Goal: Task Accomplishment & Management: Manage account settings

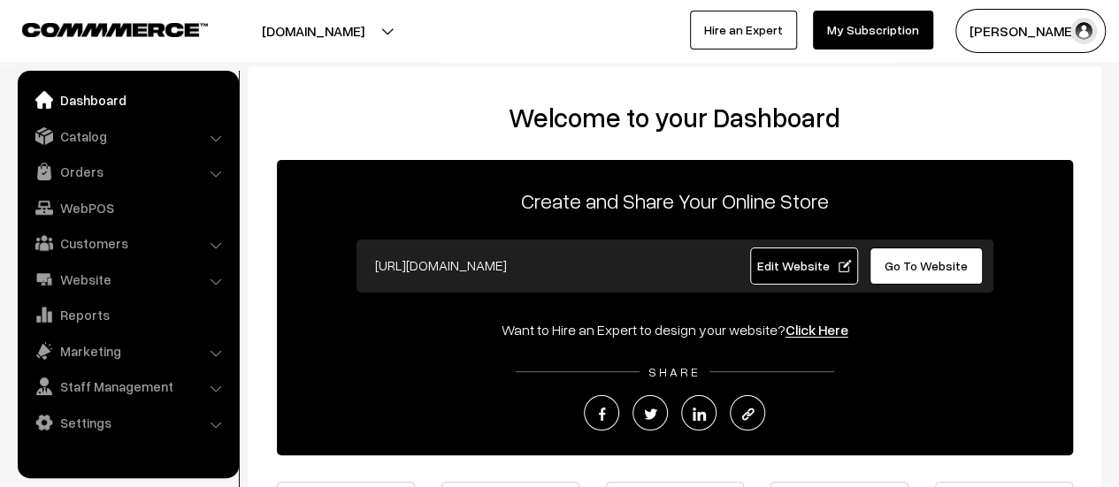
click at [95, 167] on link "Orders" at bounding box center [127, 172] width 211 height 32
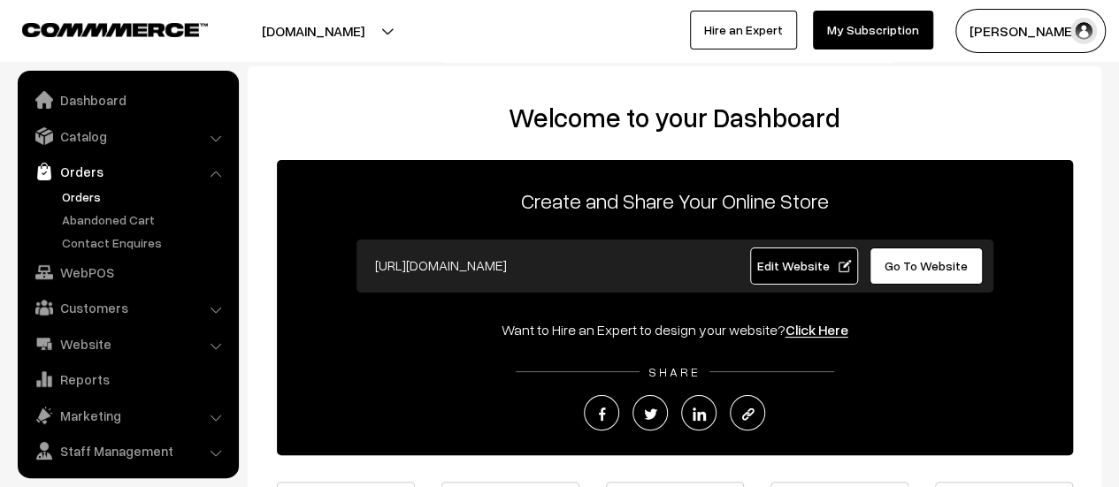
click at [72, 193] on link "Orders" at bounding box center [145, 197] width 175 height 19
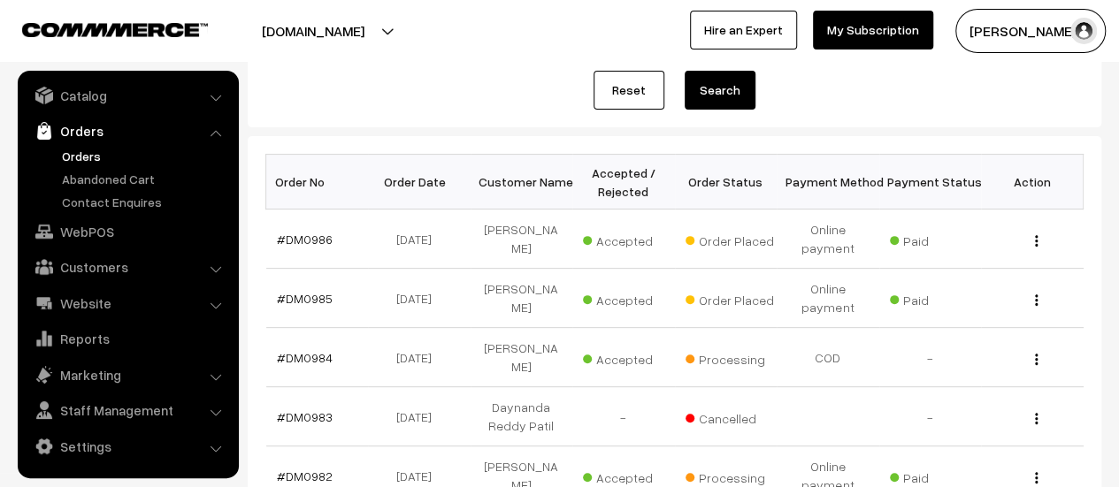
scroll to position [215, 0]
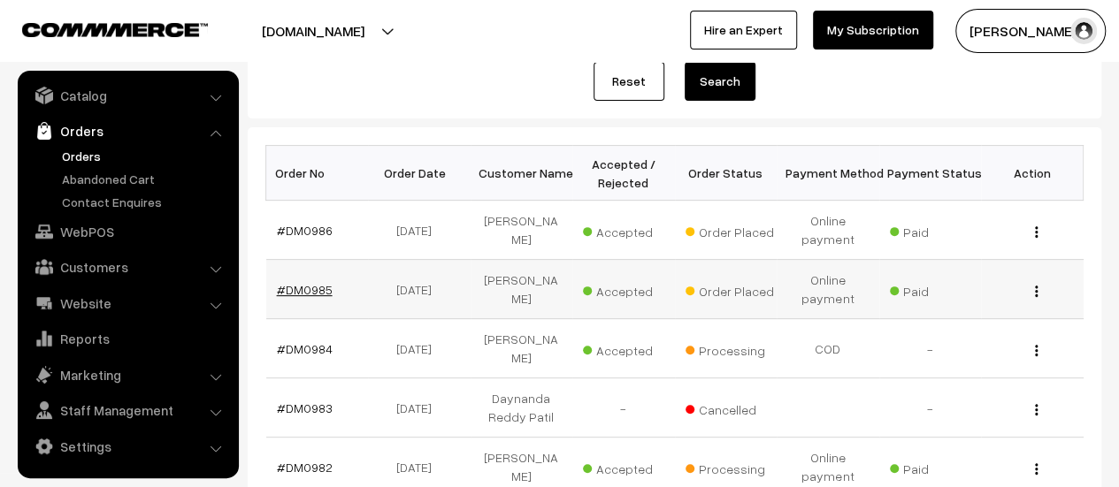
click at [304, 282] on link "#DM0985" at bounding box center [305, 289] width 56 height 15
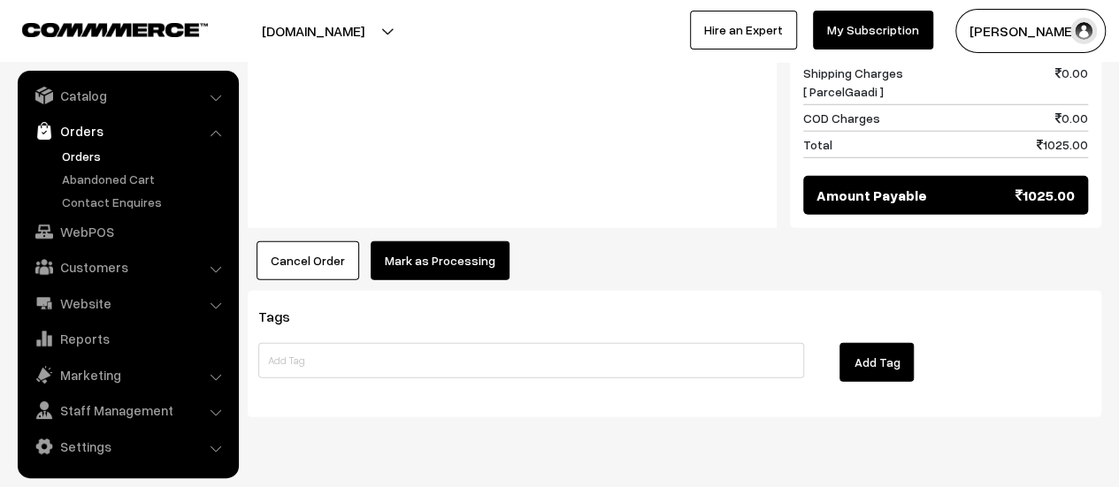
scroll to position [2414, 0]
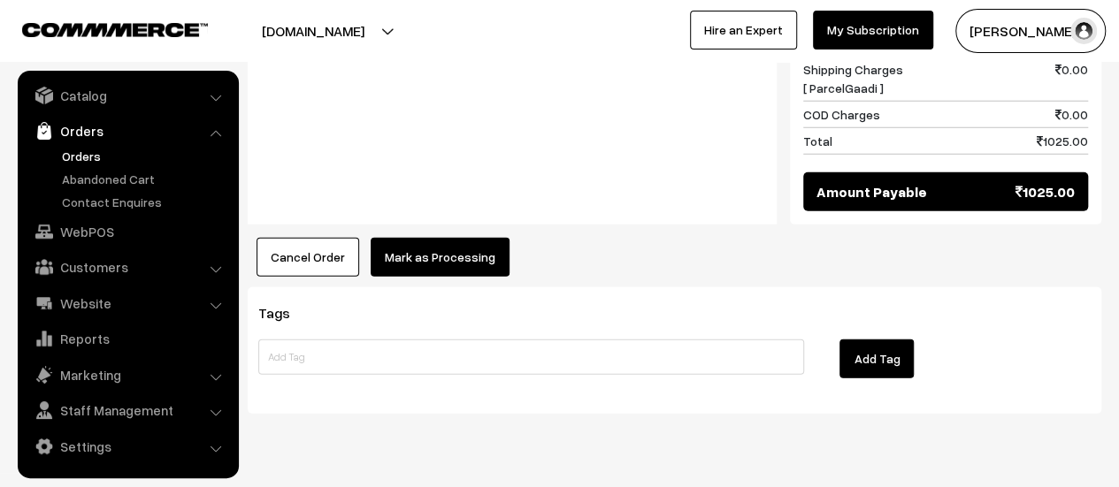
click at [408, 238] on button "Mark as Processing" at bounding box center [440, 257] width 139 height 39
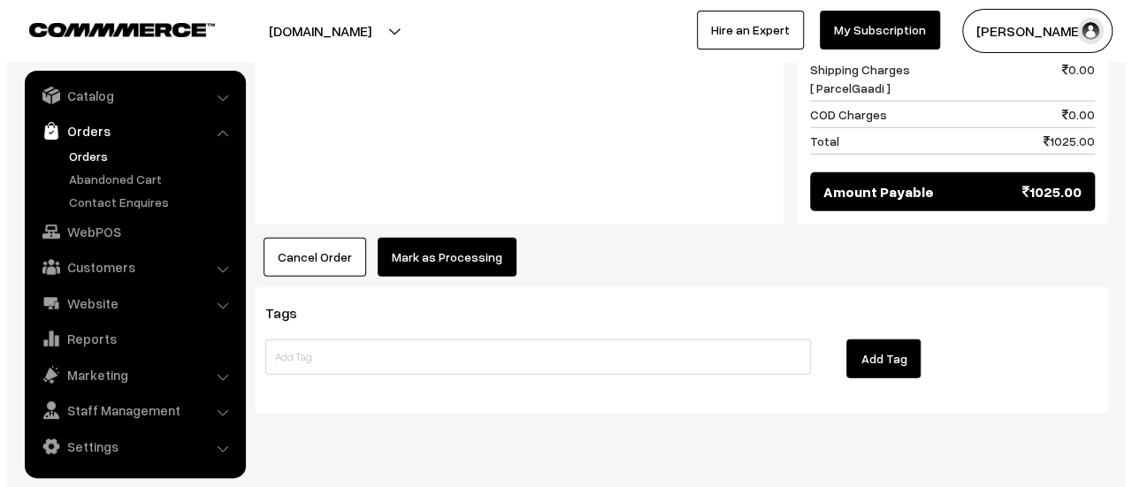
scroll to position [2416, 0]
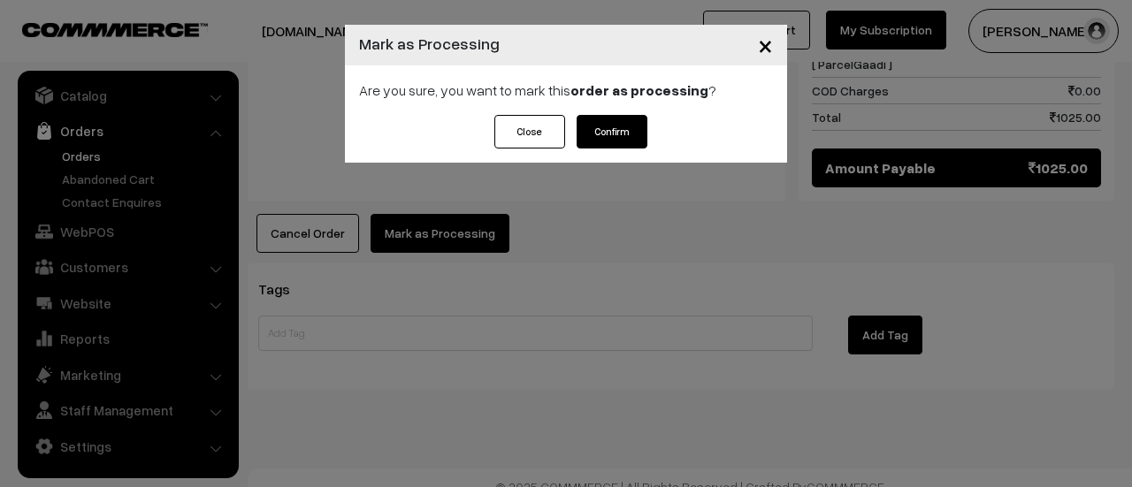
click at [628, 127] on button "Confirm" at bounding box center [612, 132] width 71 height 34
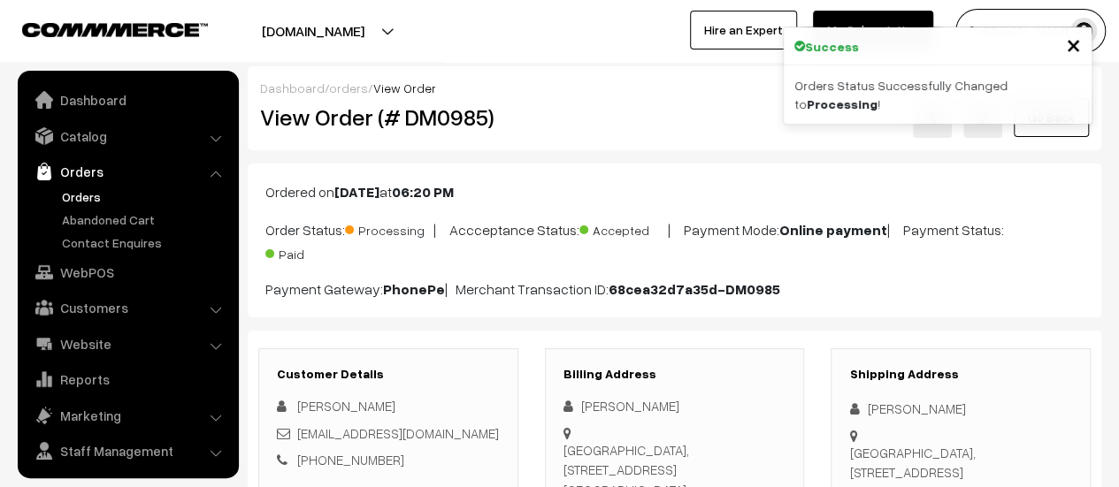
scroll to position [41, 0]
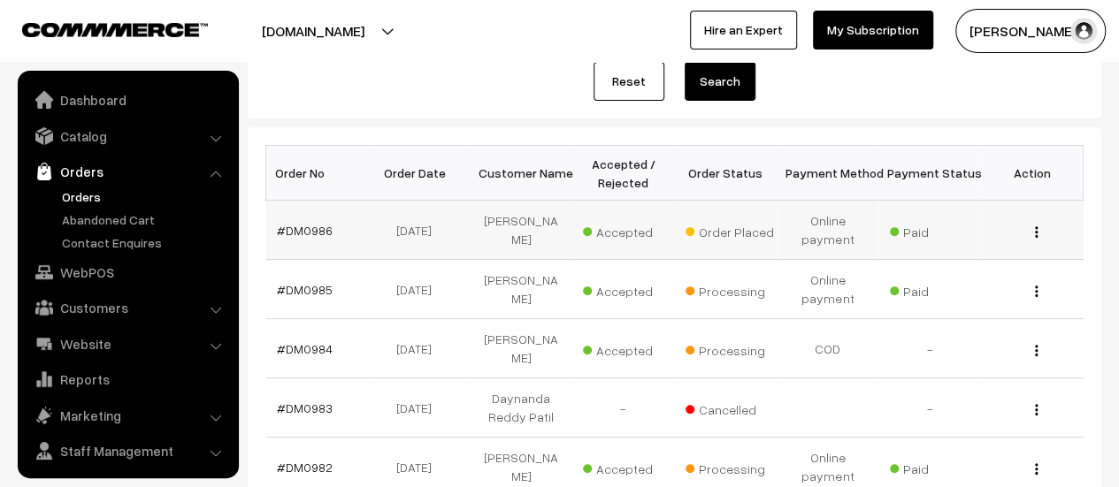
scroll to position [41, 0]
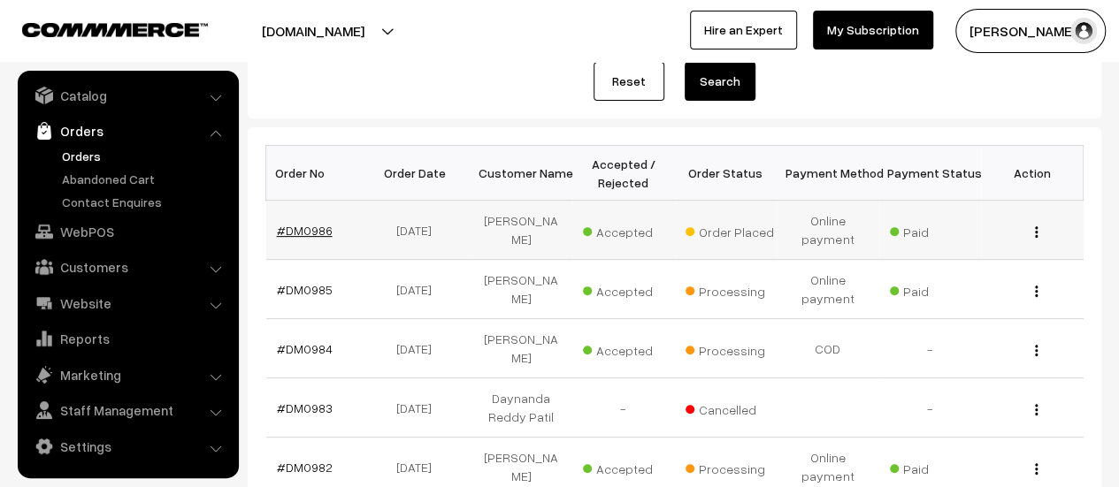
click at [315, 226] on link "#DM0986" at bounding box center [305, 230] width 56 height 15
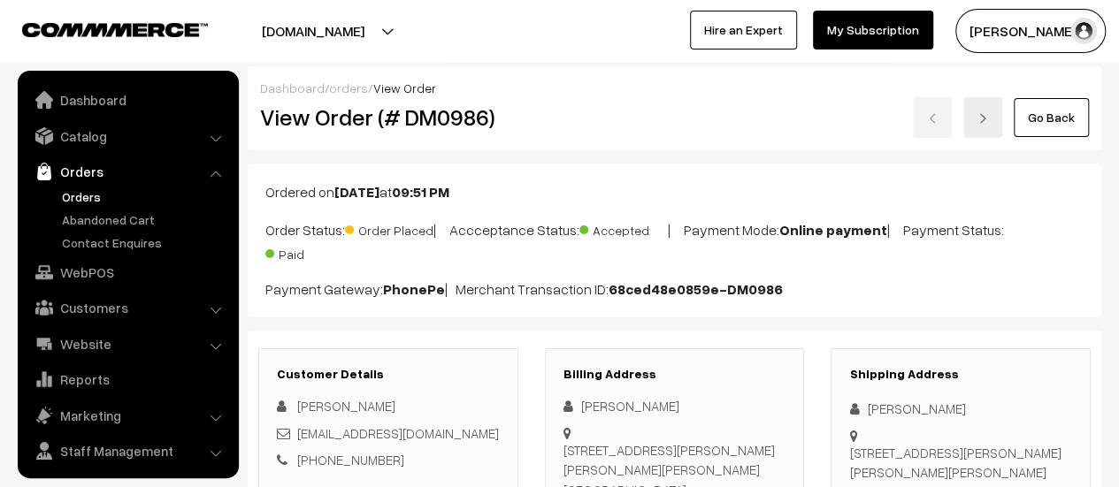
scroll to position [41, 0]
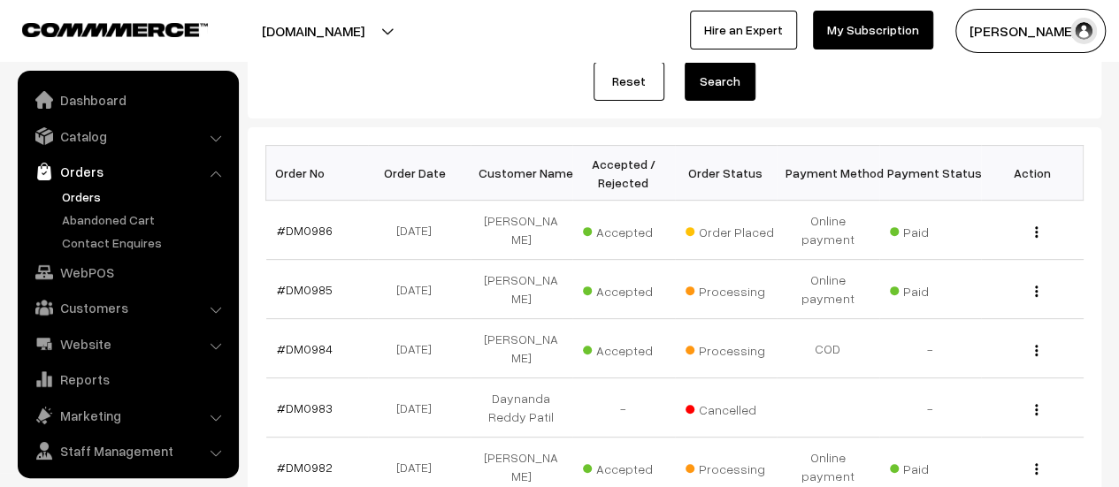
scroll to position [41, 0]
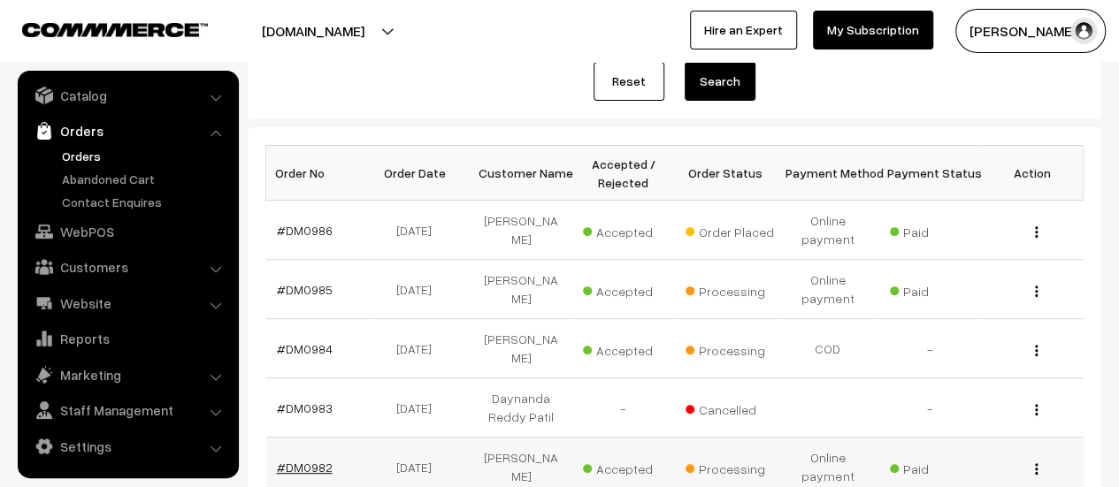
click at [301, 460] on link "#DM0982" at bounding box center [305, 467] width 56 height 15
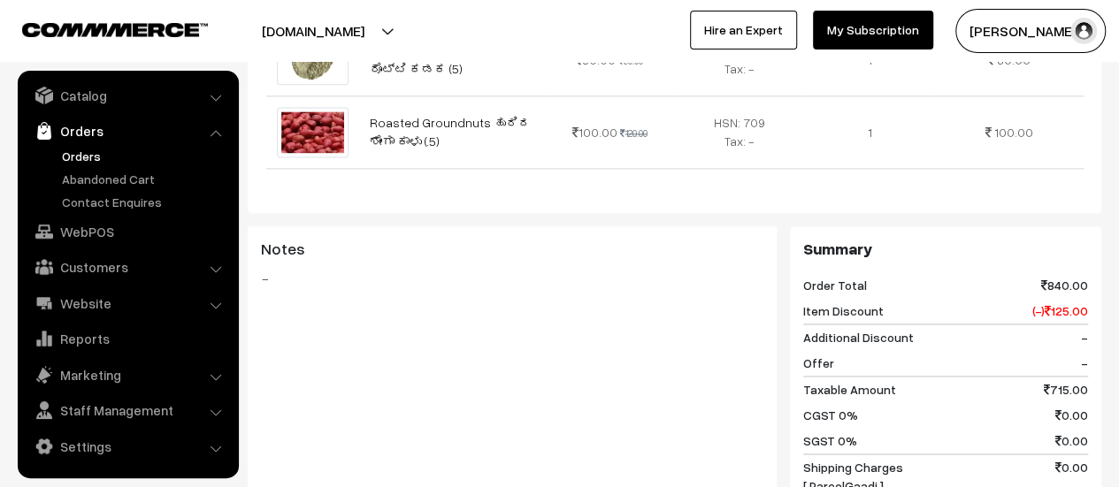
scroll to position [1571, 0]
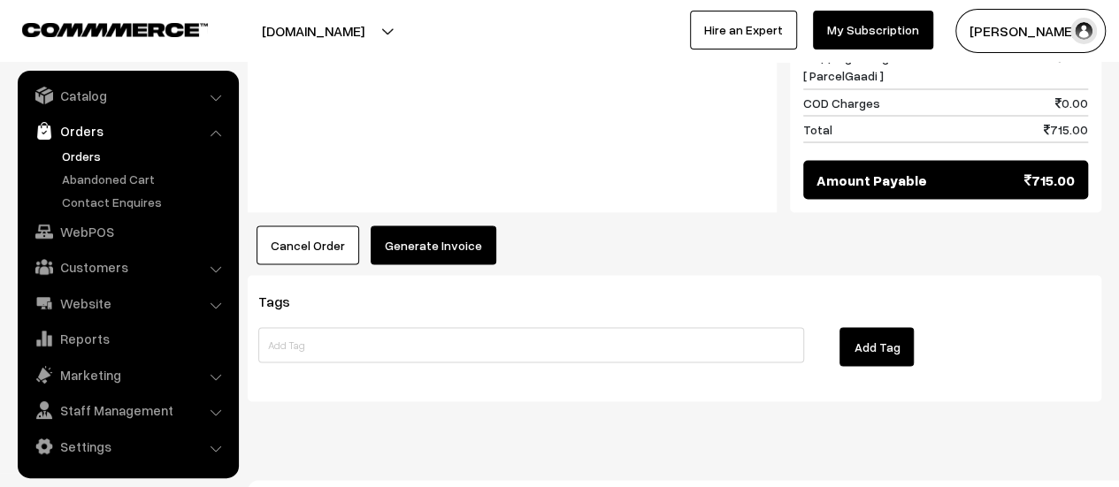
click at [414, 226] on button "Generate Invoice" at bounding box center [434, 245] width 126 height 39
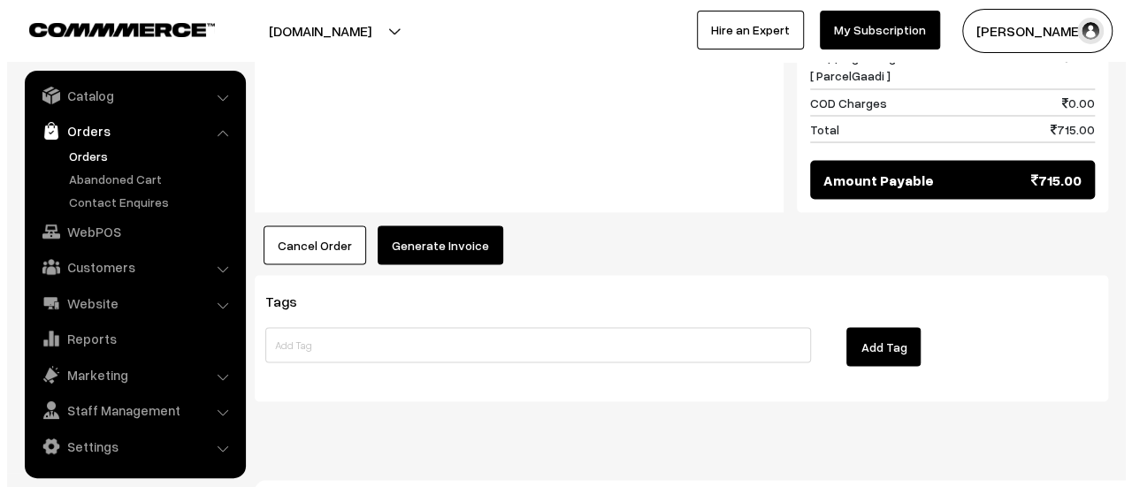
scroll to position [1576, 0]
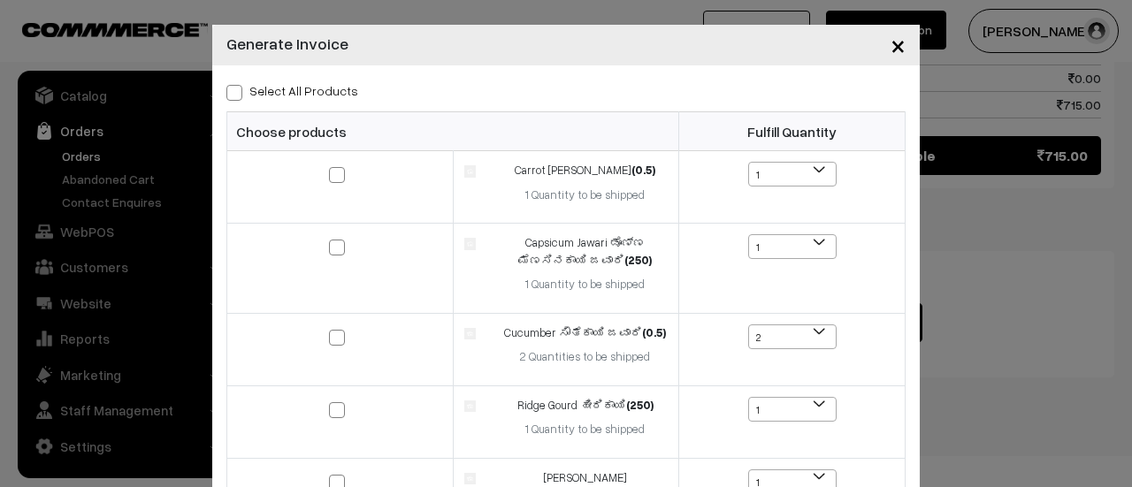
click at [230, 94] on span at bounding box center [234, 93] width 16 height 16
click at [230, 94] on input "Select All Products" at bounding box center [232, 90] width 12 height 12
checkbox input "true"
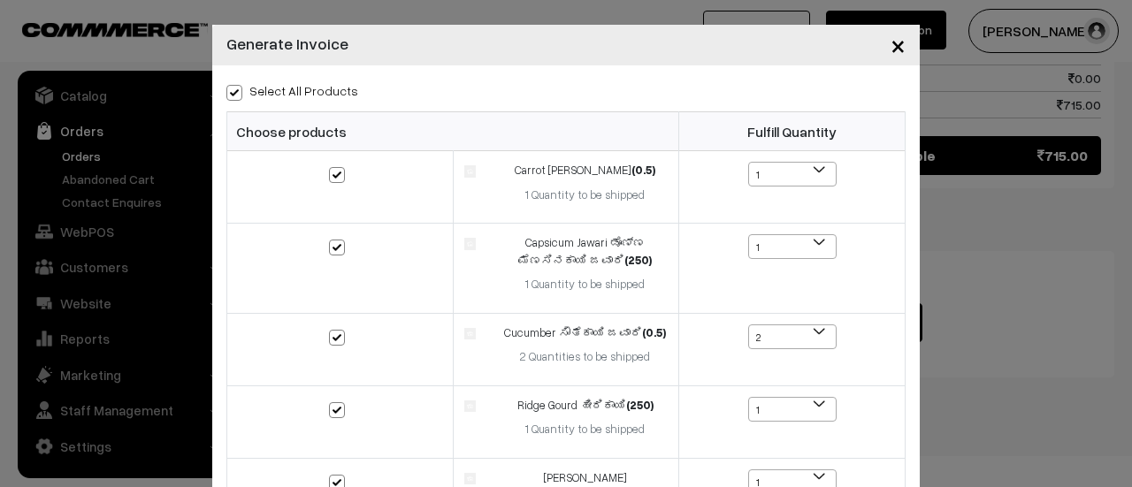
checkbox input "true"
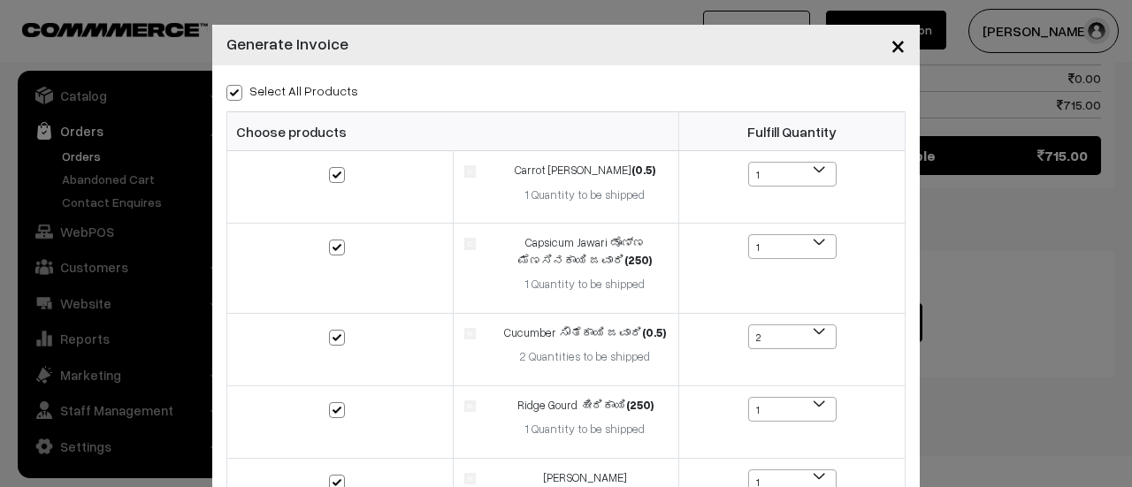
checkbox input "true"
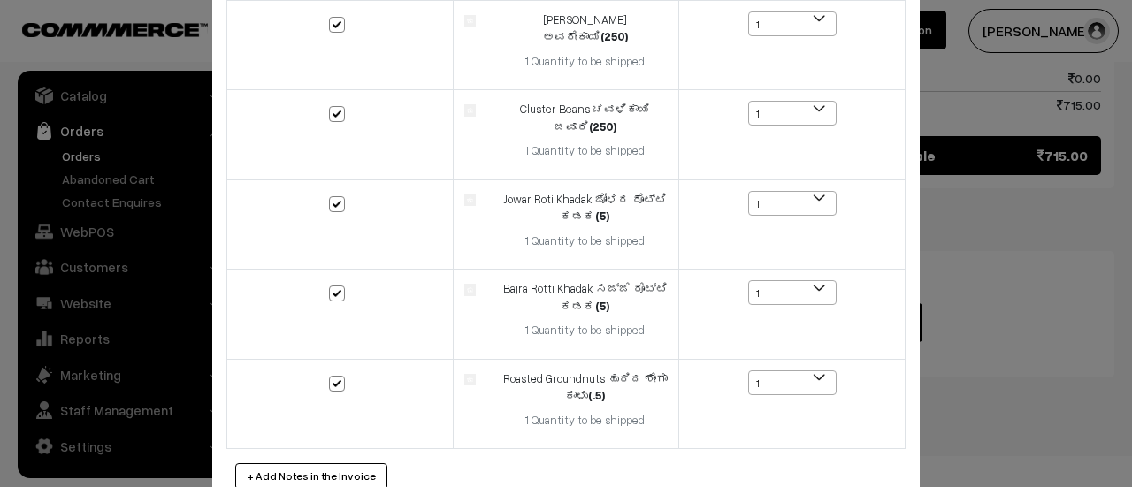
scroll to position [549, 0]
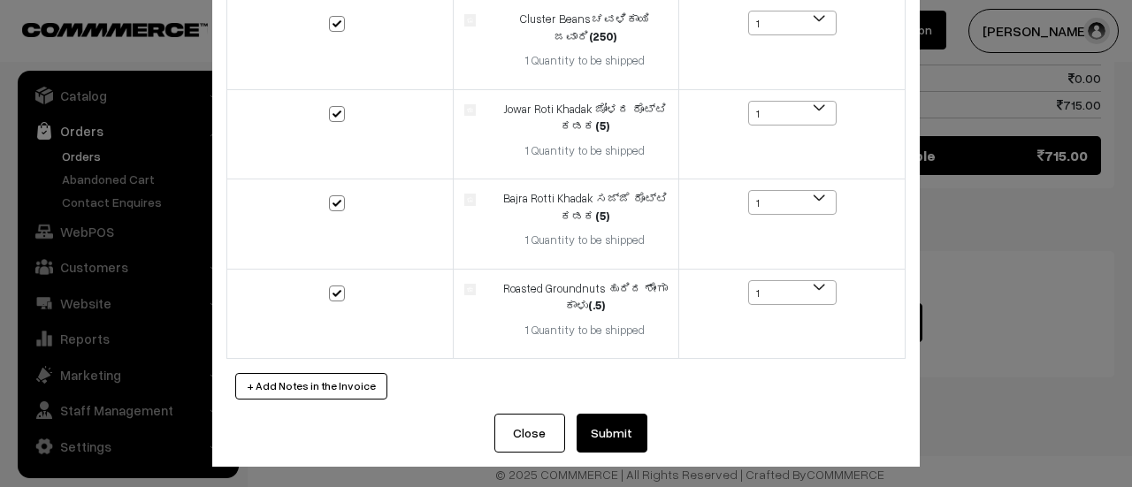
click at [608, 423] on button "Submit" at bounding box center [612, 433] width 71 height 39
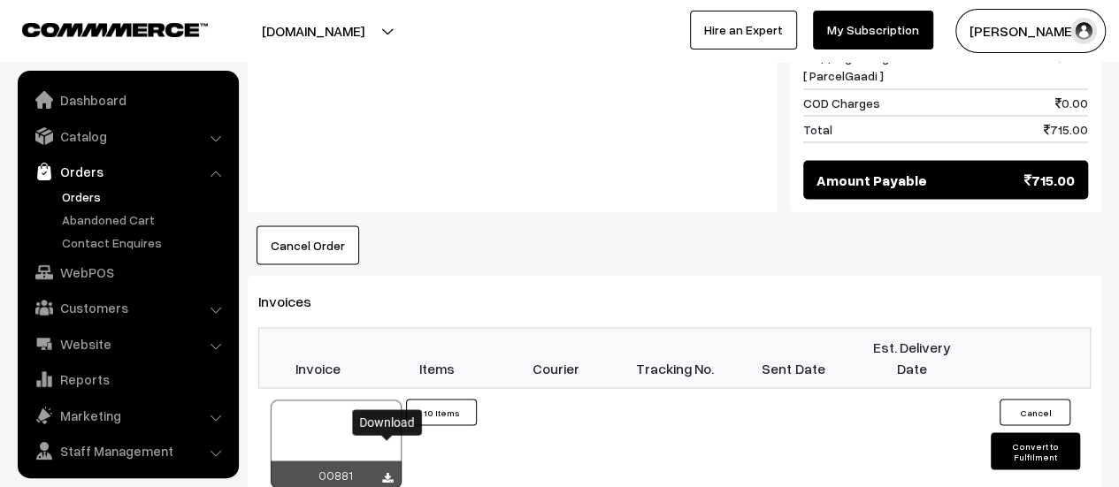
scroll to position [41, 0]
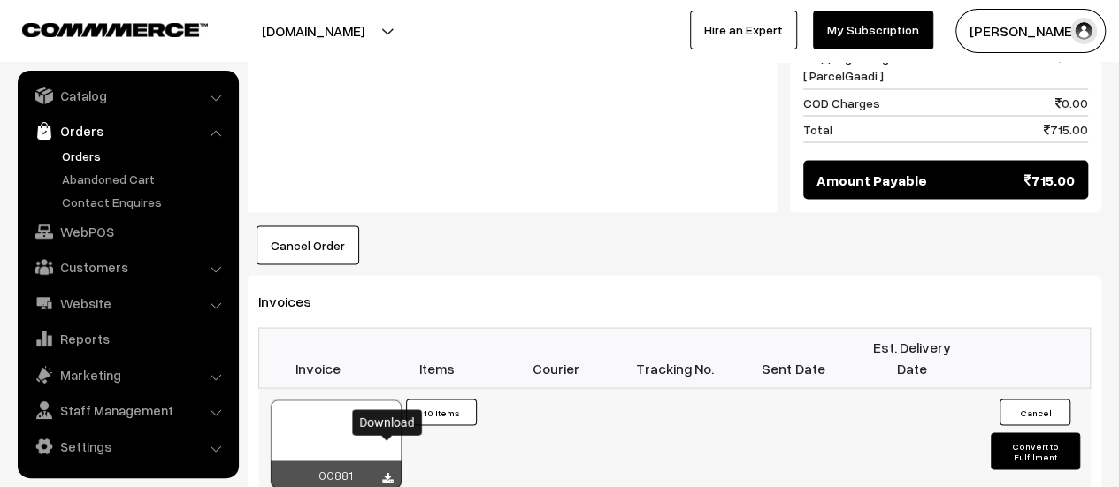
drag, startPoint x: 0, startPoint y: 0, endPoint x: 385, endPoint y: 448, distance: 590.3
click at [385, 472] on icon at bounding box center [387, 478] width 11 height 12
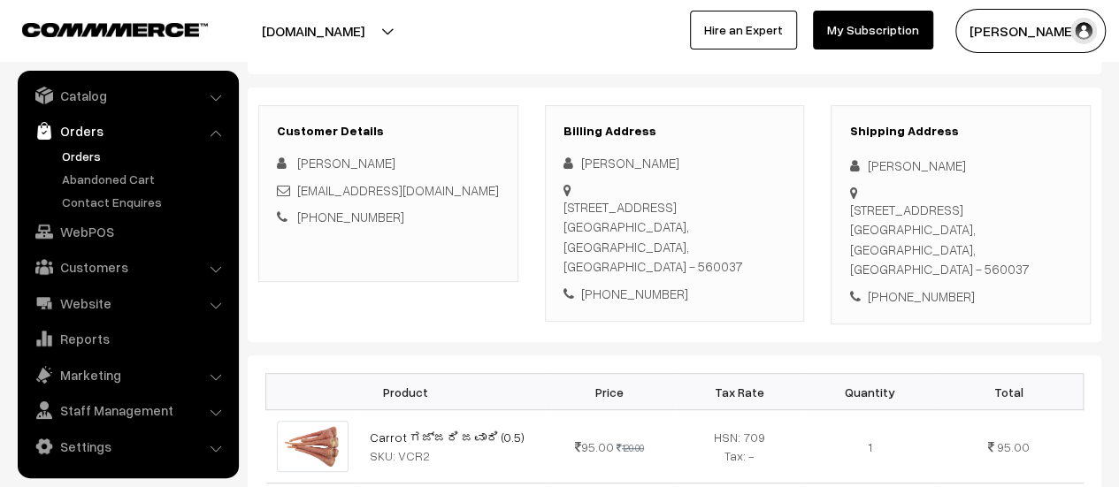
scroll to position [221, 0]
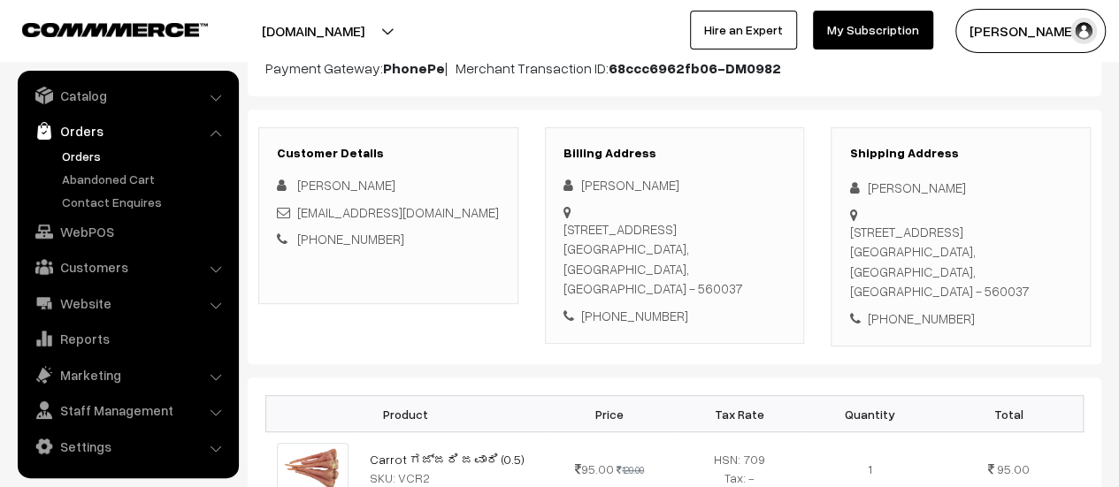
drag, startPoint x: 564, startPoint y: 223, endPoint x: 768, endPoint y: 265, distance: 208.6
click at [768, 265] on div "H no-953,C block,3rd main,aecs Layout,kundalahalli,Bangalore-560037 Bangalore, …" at bounding box center [675, 259] width 223 height 80
copy div "H no-953,C block,3rd main,aecs Layout,kundalahalli,Bangalore-560037 Bangalore, …"
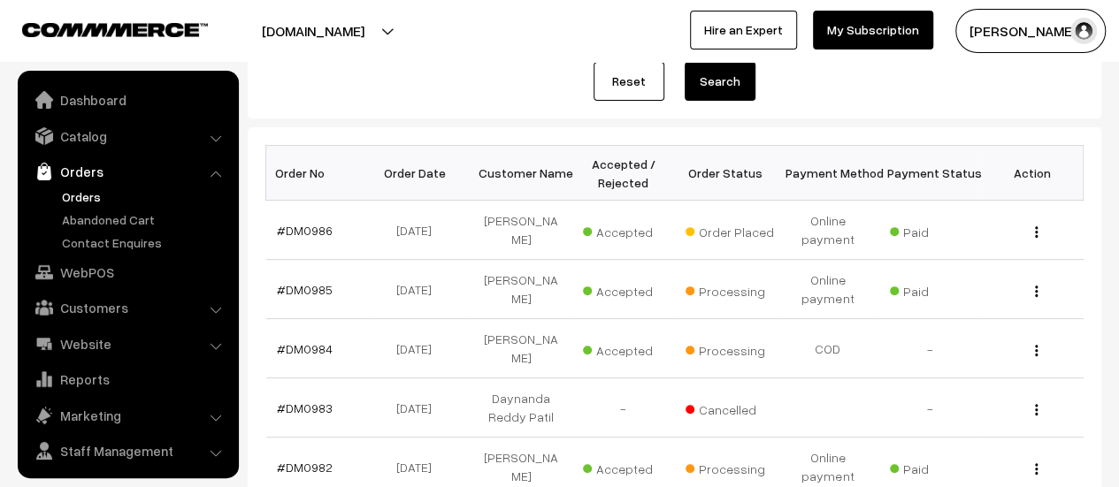
scroll to position [41, 0]
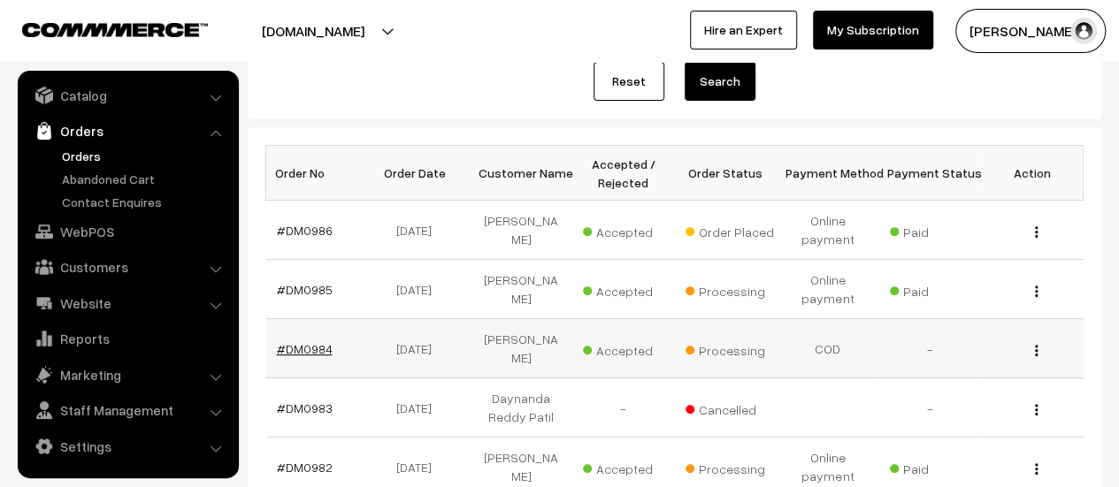
click at [311, 341] on link "#DM0984" at bounding box center [305, 348] width 56 height 15
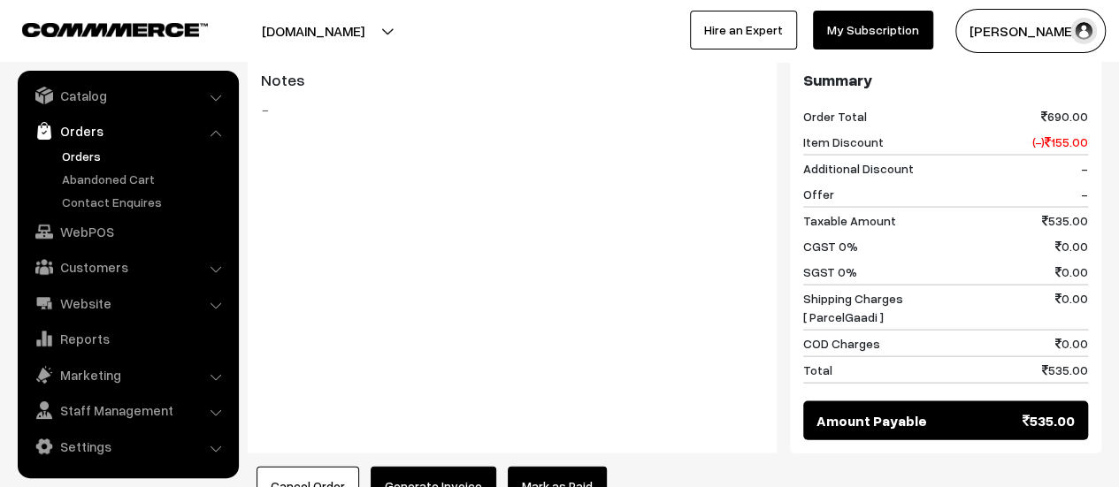
scroll to position [1882, 0]
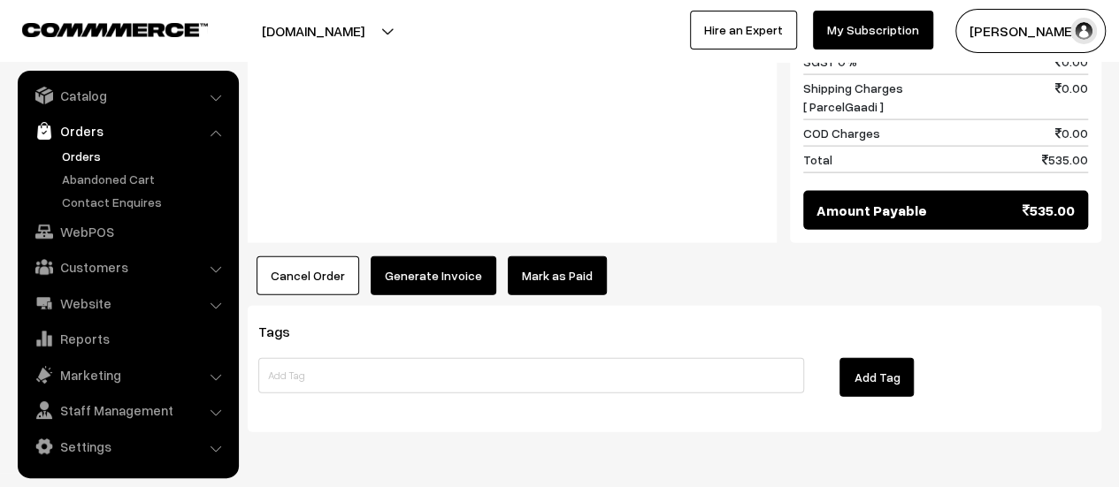
click at [427, 257] on button "Generate Invoice" at bounding box center [434, 276] width 126 height 39
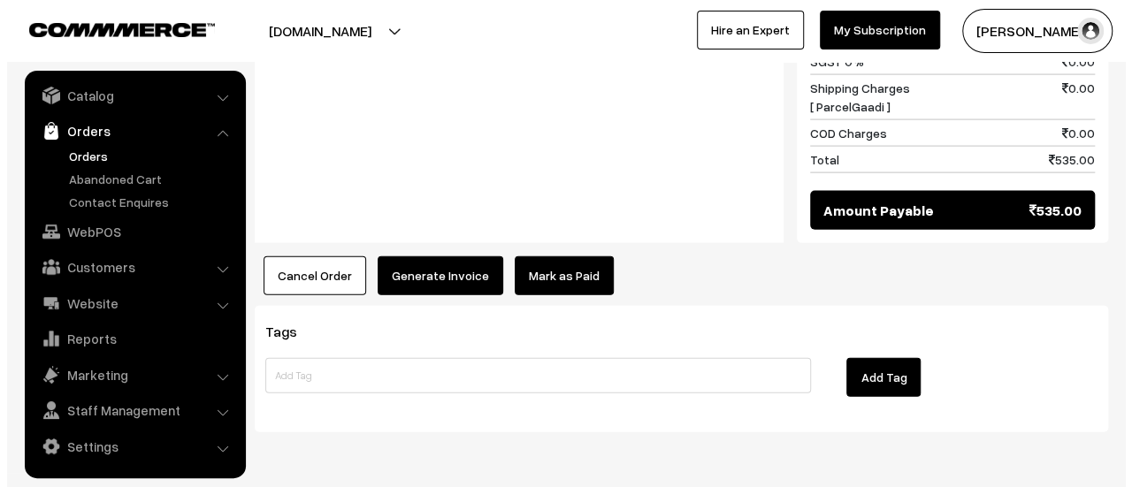
scroll to position [1891, 0]
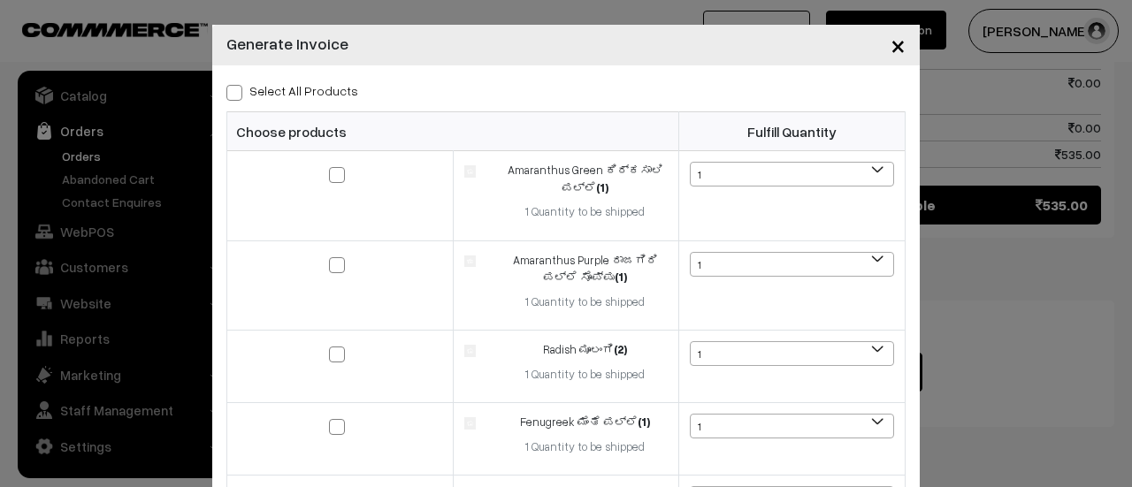
click at [226, 91] on span at bounding box center [234, 93] width 16 height 16
click at [226, 91] on input "Select All Products" at bounding box center [232, 90] width 12 height 12
checkbox input "true"
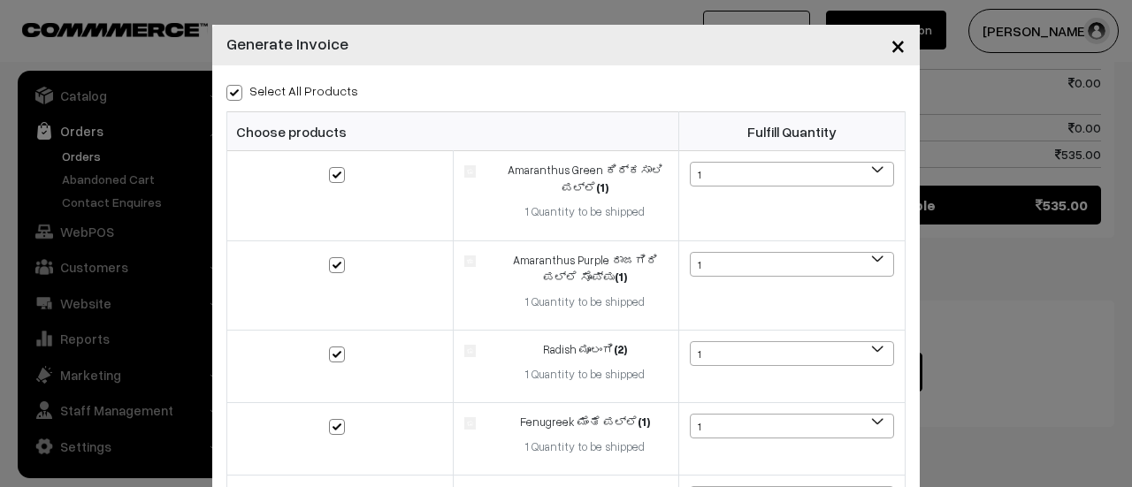
checkbox input "true"
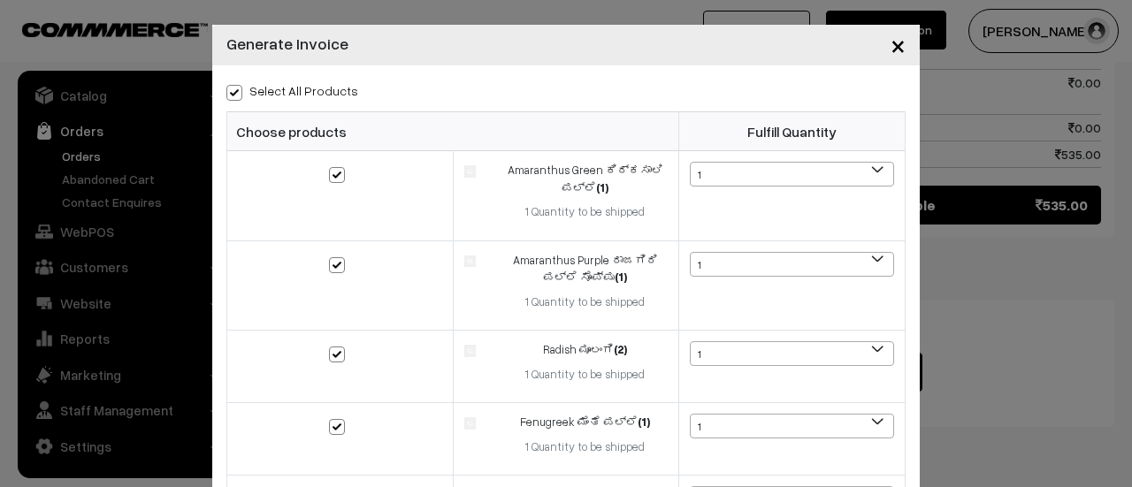
checkbox input "true"
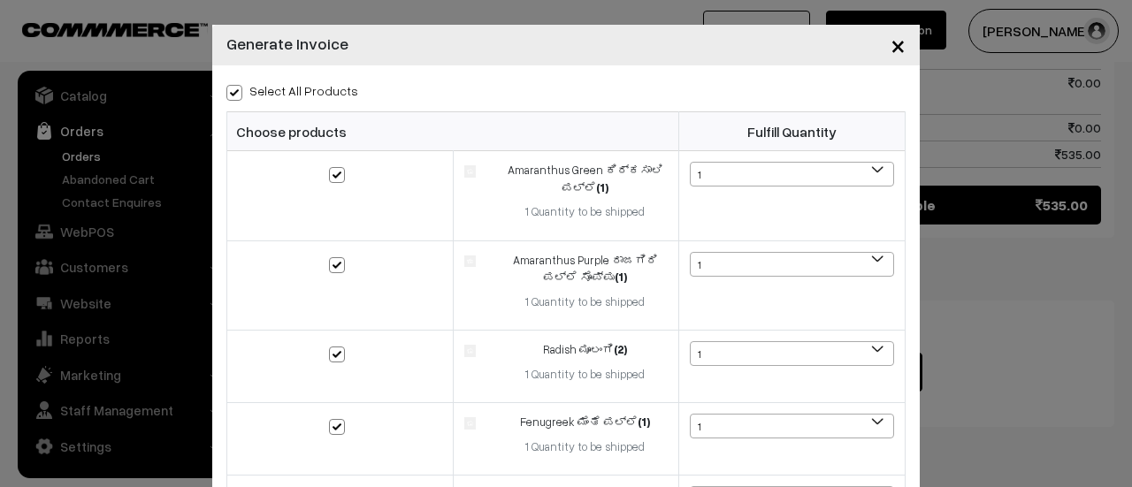
checkbox input "true"
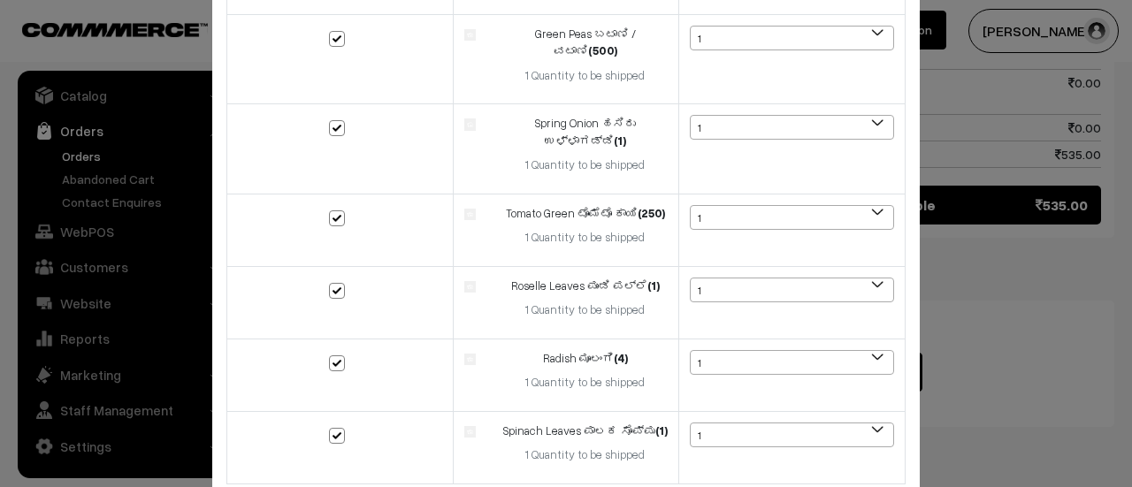
scroll to position [837, 0]
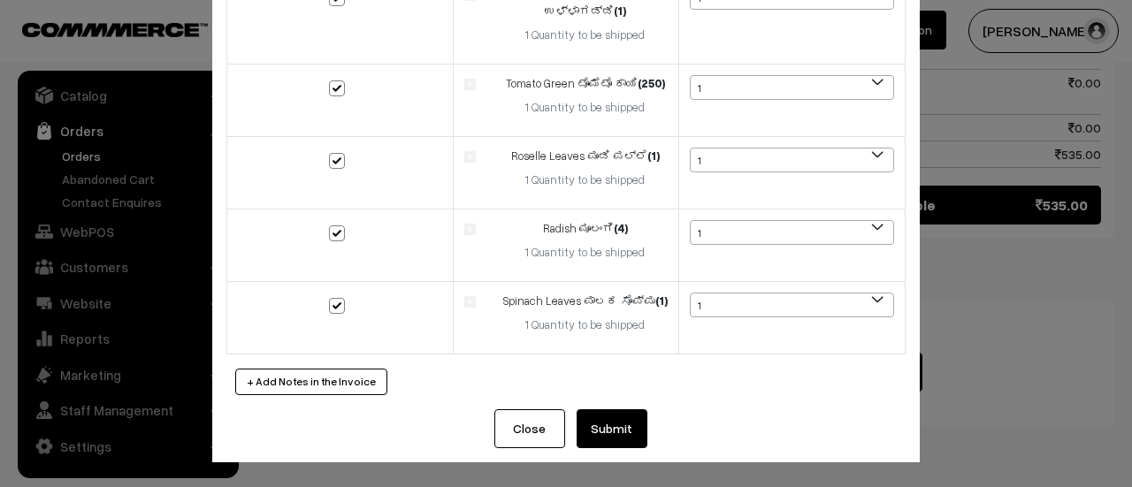
click at [598, 432] on button "Submit" at bounding box center [612, 429] width 71 height 39
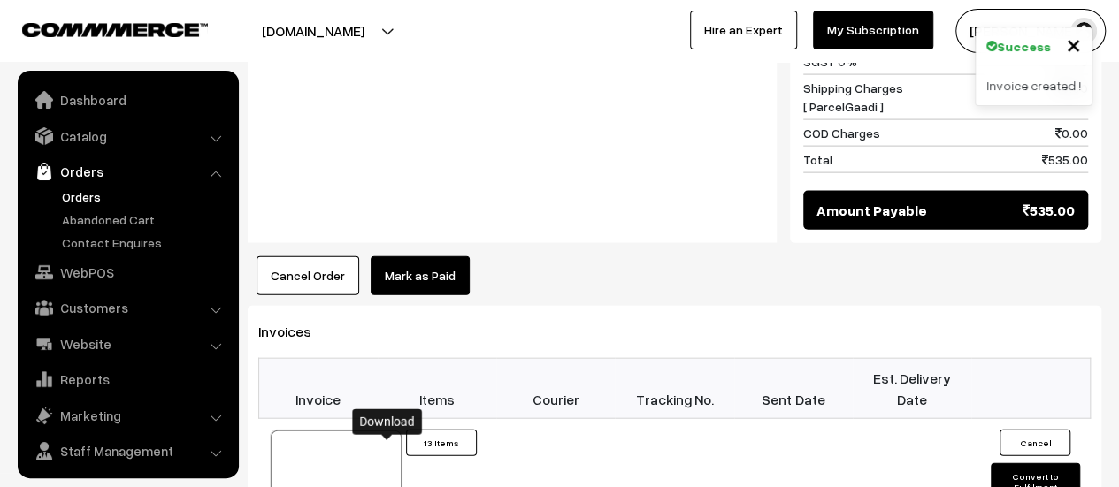
scroll to position [41, 0]
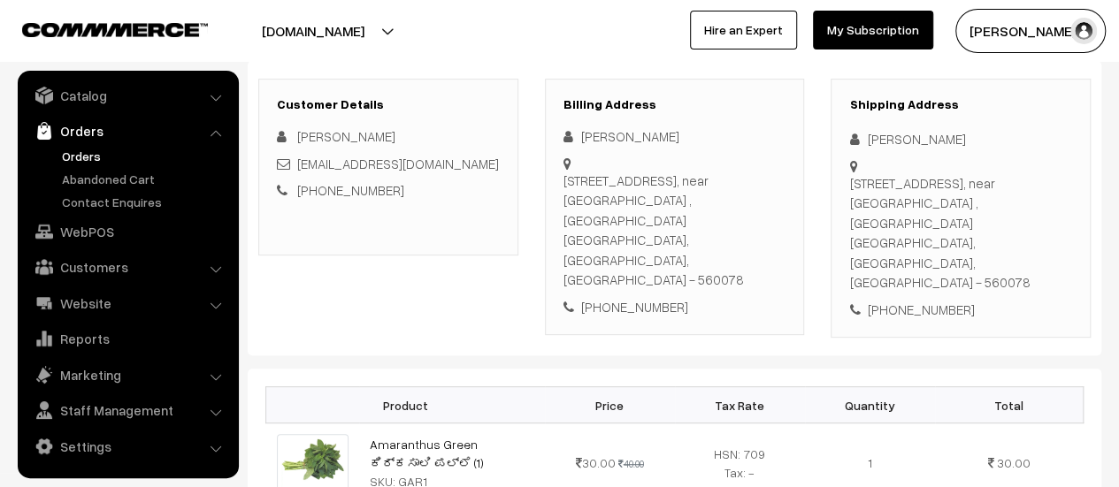
scroll to position [147, 0]
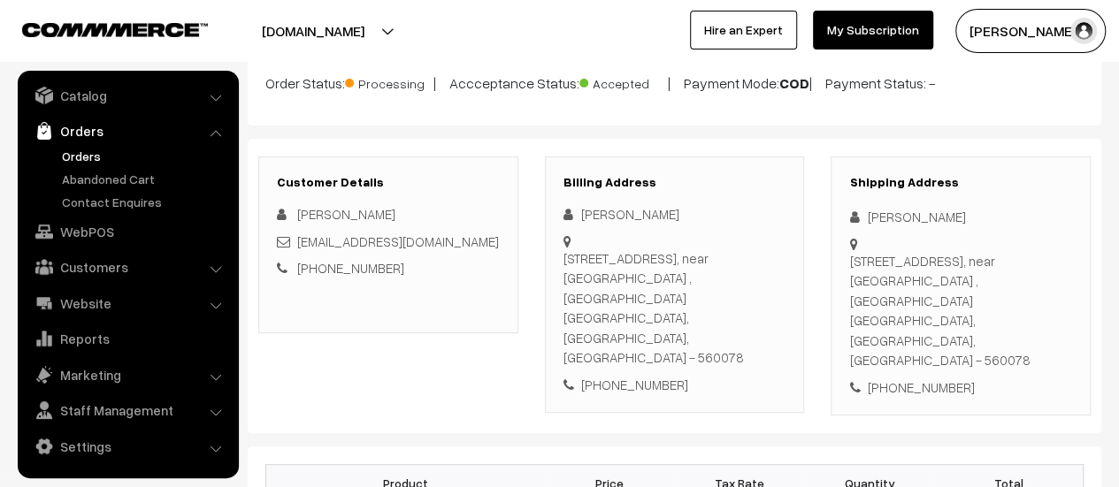
drag, startPoint x: 564, startPoint y: 255, endPoint x: 767, endPoint y: 316, distance: 212.4
click at [767, 316] on div "#14/1, SUMUKHA BUILDING, 1st Floor, 22nd B main road, near Pleasant apartment ,…" at bounding box center [675, 308] width 223 height 119
copy div "#14/1, SUMUKHA BUILDING, 1st Floor, 22nd B main road, near Pleasant apartment ,…"
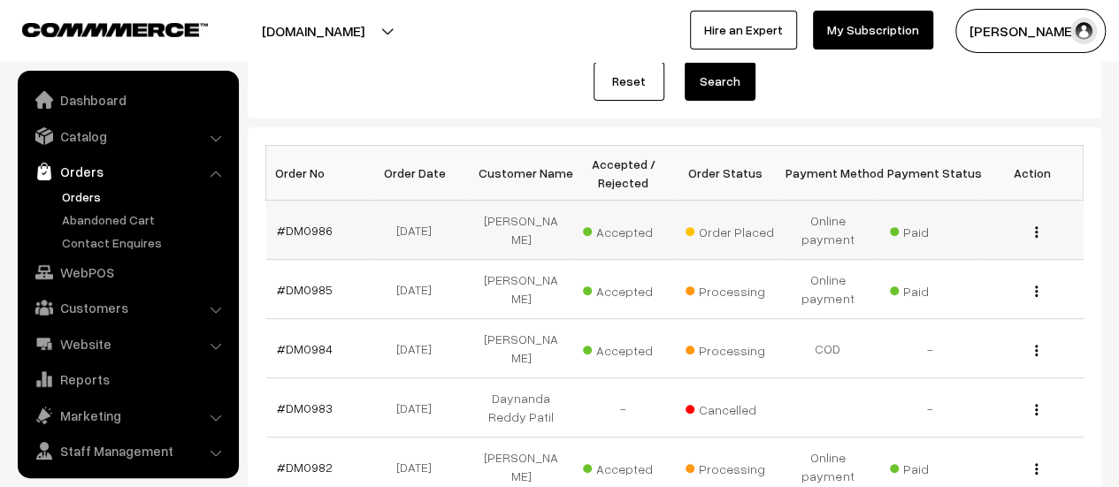
scroll to position [41, 0]
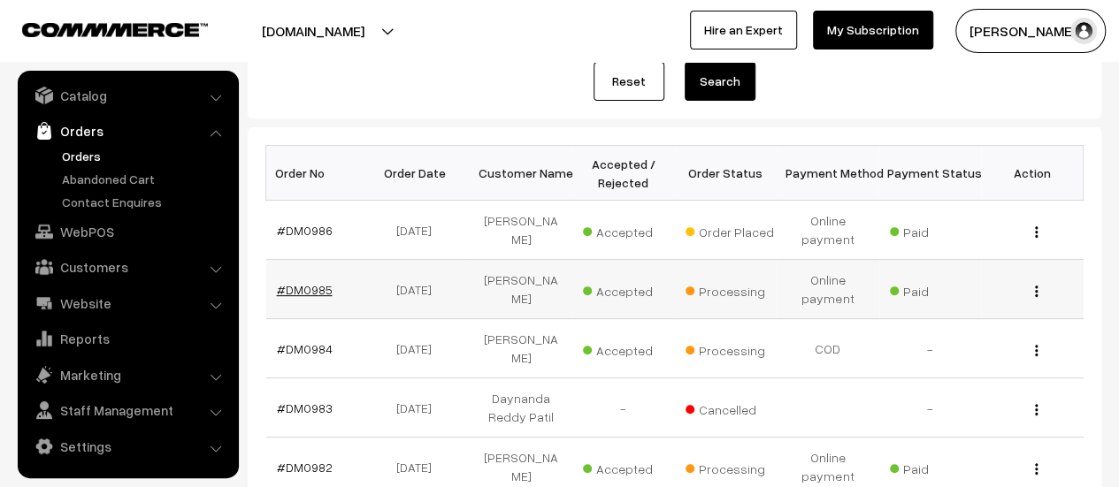
click at [304, 284] on link "#DM0985" at bounding box center [305, 289] width 56 height 15
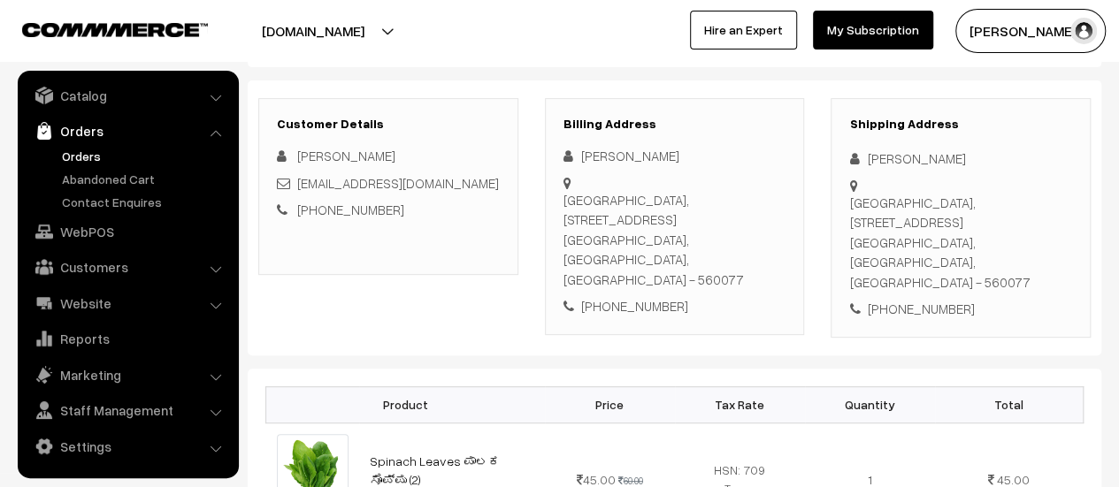
scroll to position [251, 0]
drag, startPoint x: 564, startPoint y: 193, endPoint x: 770, endPoint y: 248, distance: 213.3
click at [770, 248] on div "Purva Palm Beach apartment, Flat no A 106, Doddagubbi cross, Elus road, kyalasa…" at bounding box center [675, 239] width 223 height 100
copy div "Purva Palm Beach apartment, Flat no A 106, Doddagubbi cross, Elus road, kyalasa…"
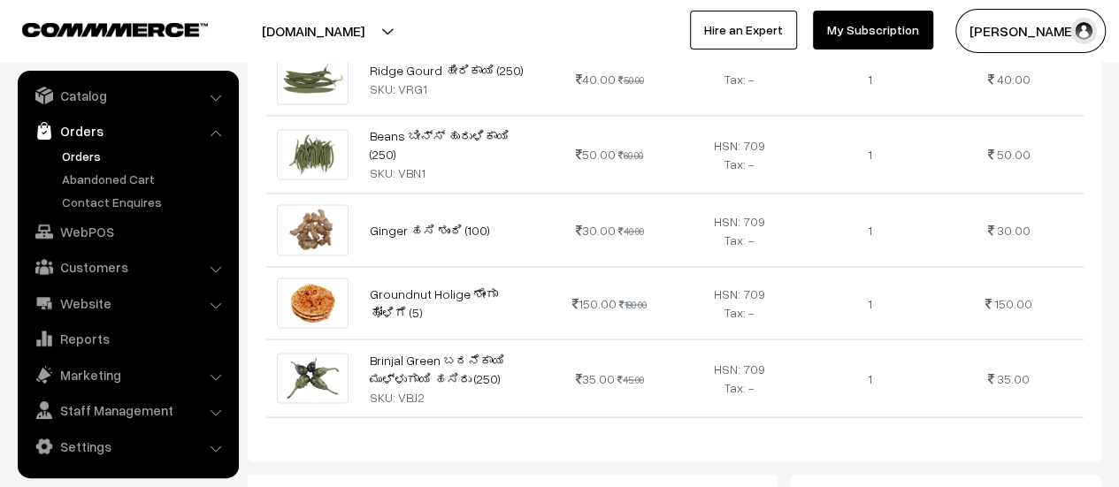
scroll to position [1976, 0]
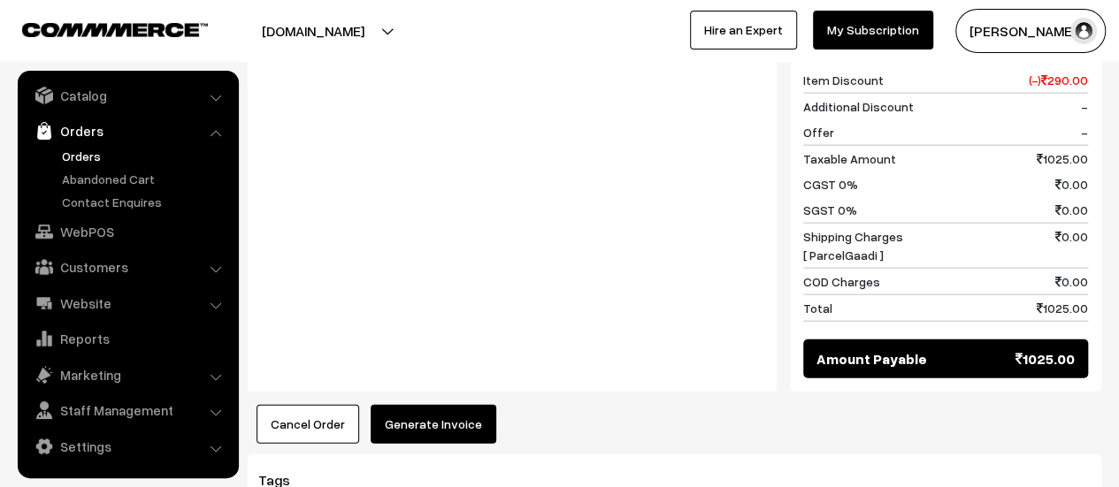
click at [403, 405] on button "Generate Invoice" at bounding box center [434, 424] width 126 height 39
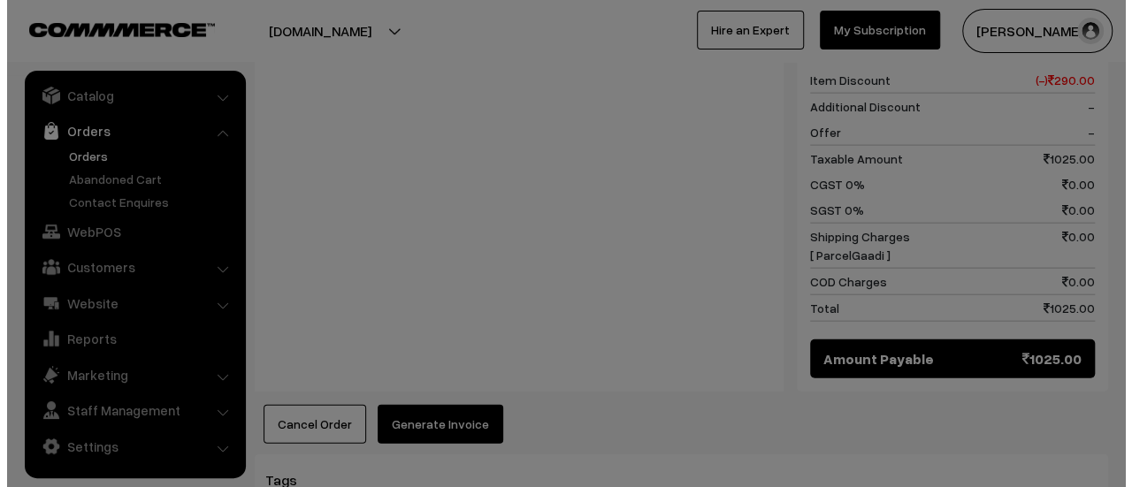
scroll to position [1987, 0]
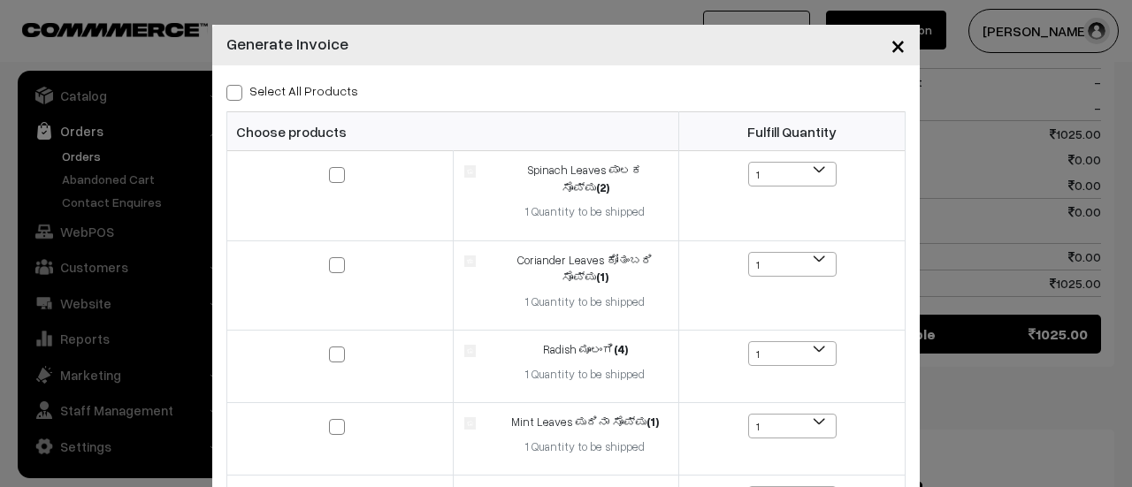
click at [226, 91] on span at bounding box center [234, 93] width 16 height 16
click at [226, 91] on input "Select All Products" at bounding box center [232, 90] width 12 height 12
checkbox input "true"
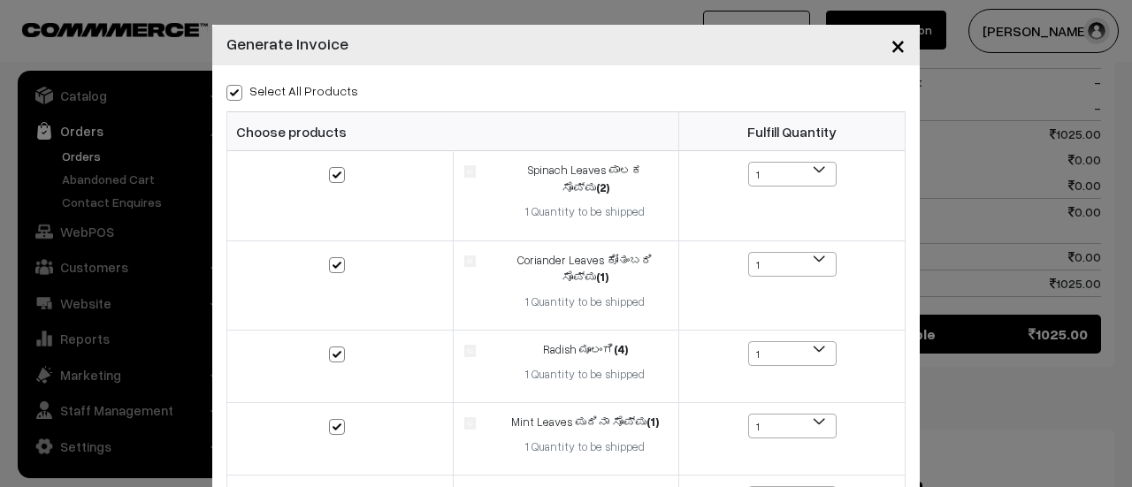
checkbox input "true"
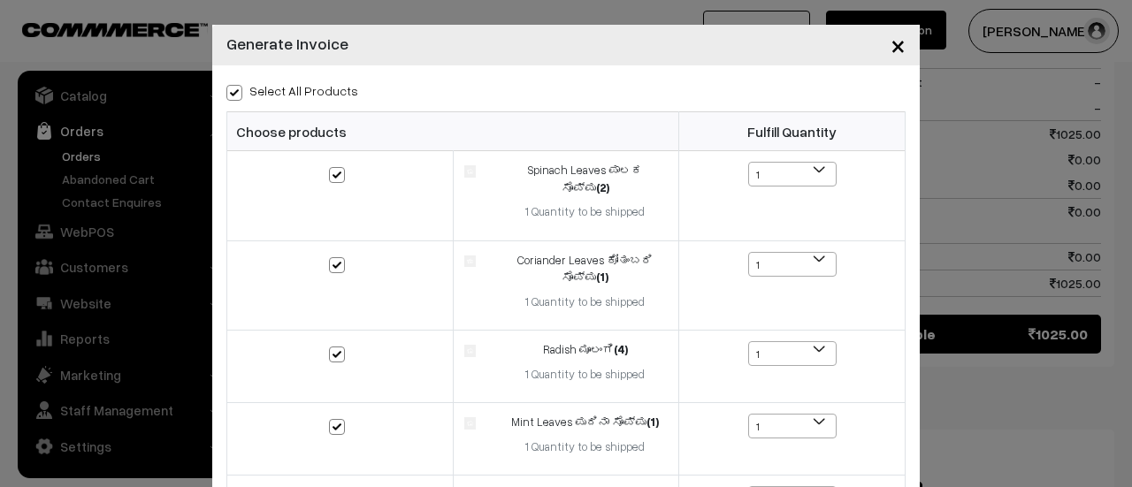
checkbox input "true"
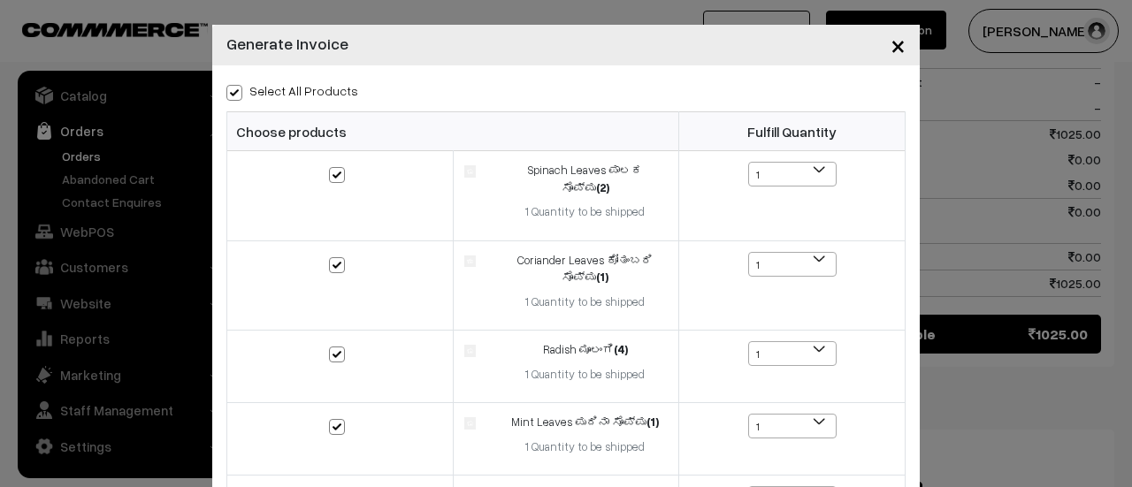
checkbox input "true"
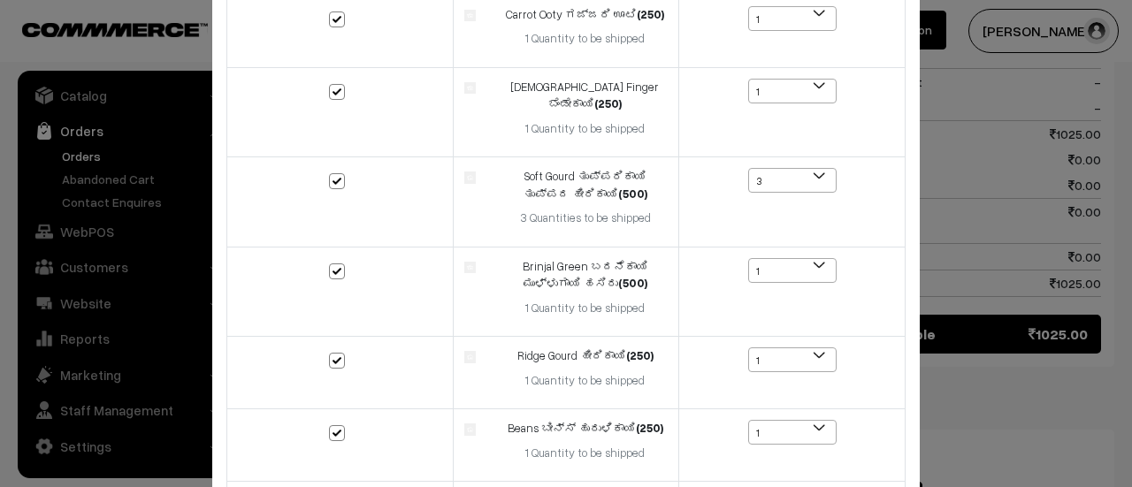
scroll to position [1054, 0]
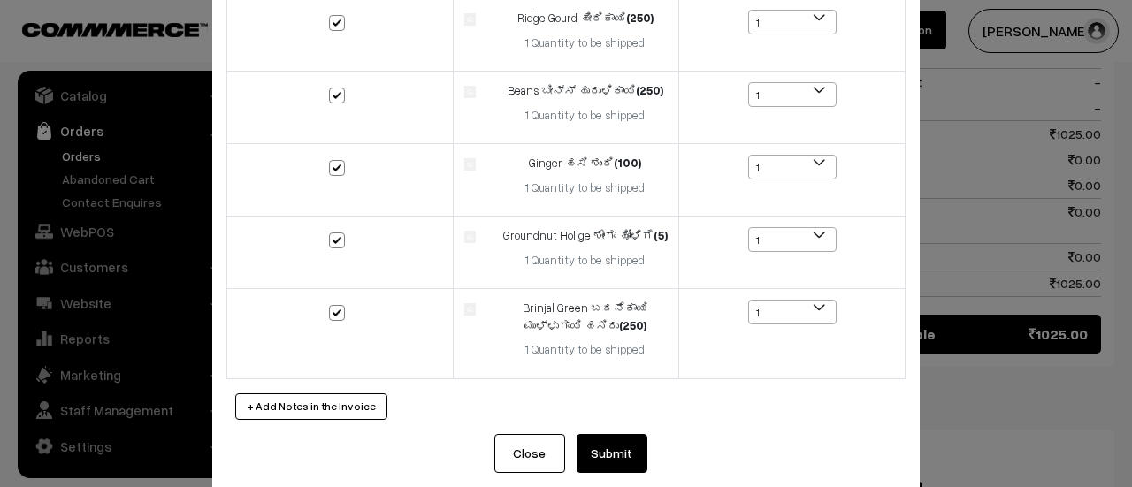
click at [628, 434] on button "Submit" at bounding box center [612, 453] width 71 height 39
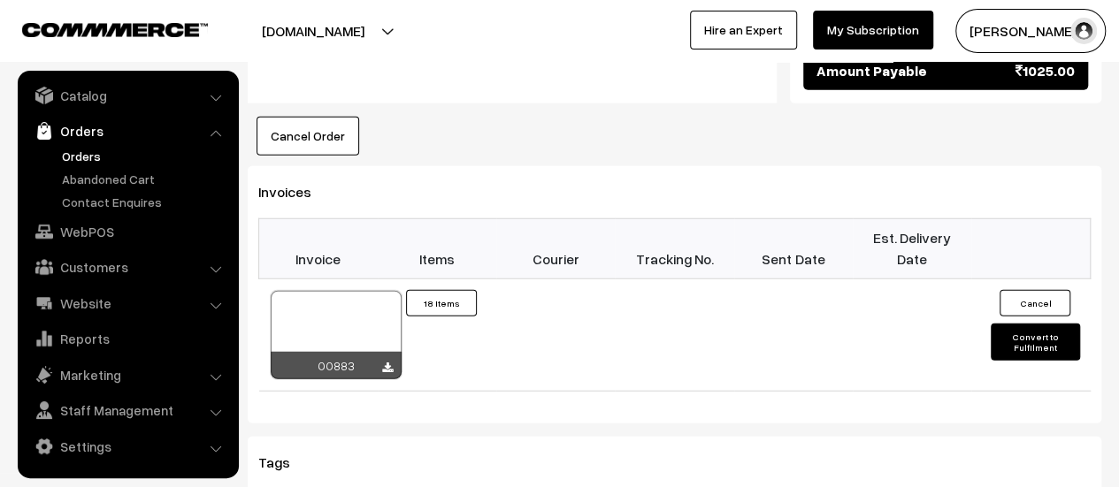
scroll to position [2271, 0]
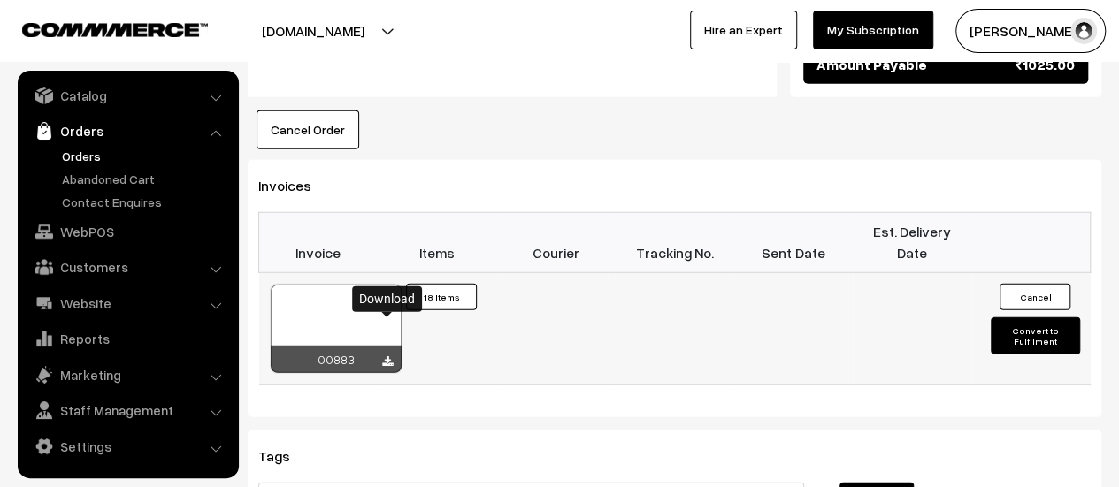
click at [387, 357] on icon at bounding box center [387, 363] width 11 height 12
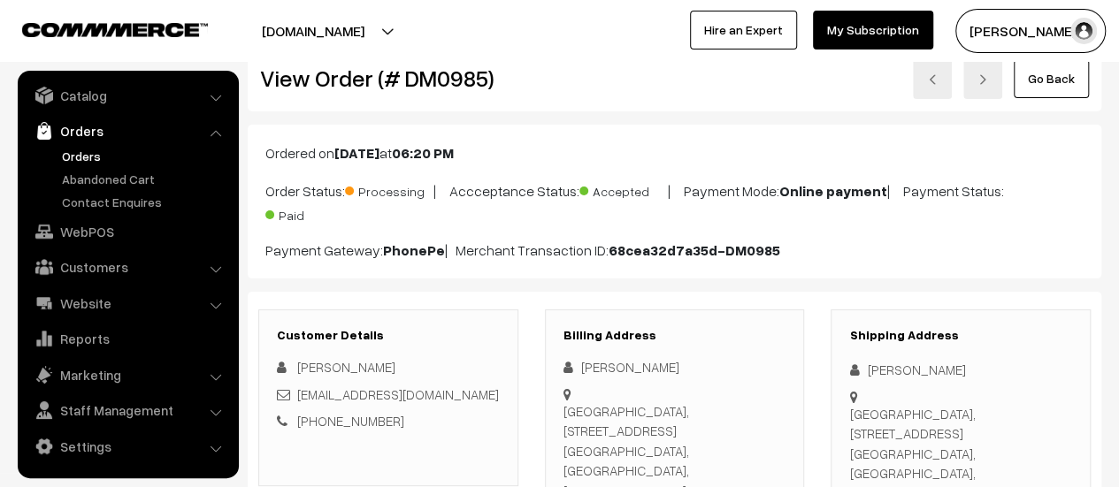
scroll to position [0, 0]
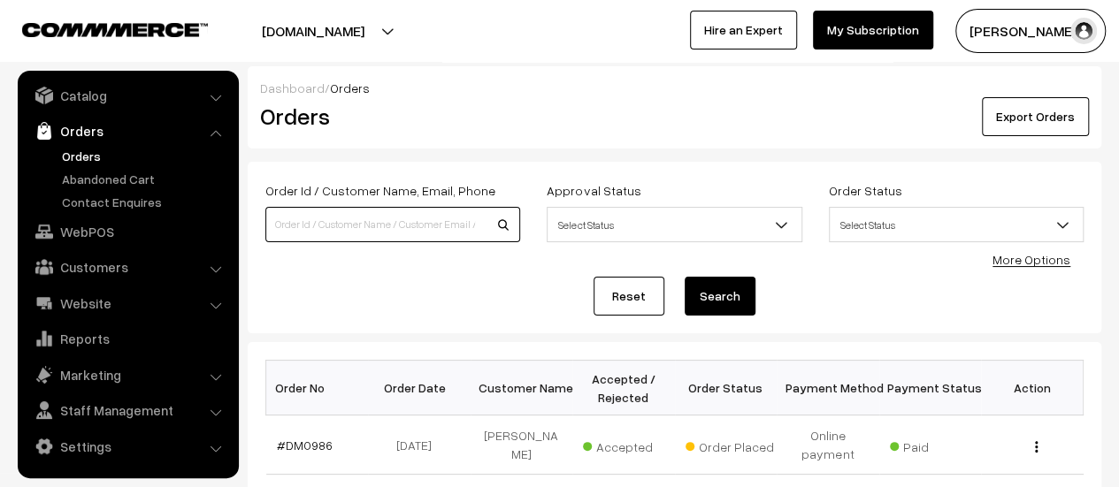
click at [384, 212] on input at bounding box center [392, 224] width 255 height 35
type input "963"
click at [685, 277] on button "Search" at bounding box center [720, 296] width 71 height 39
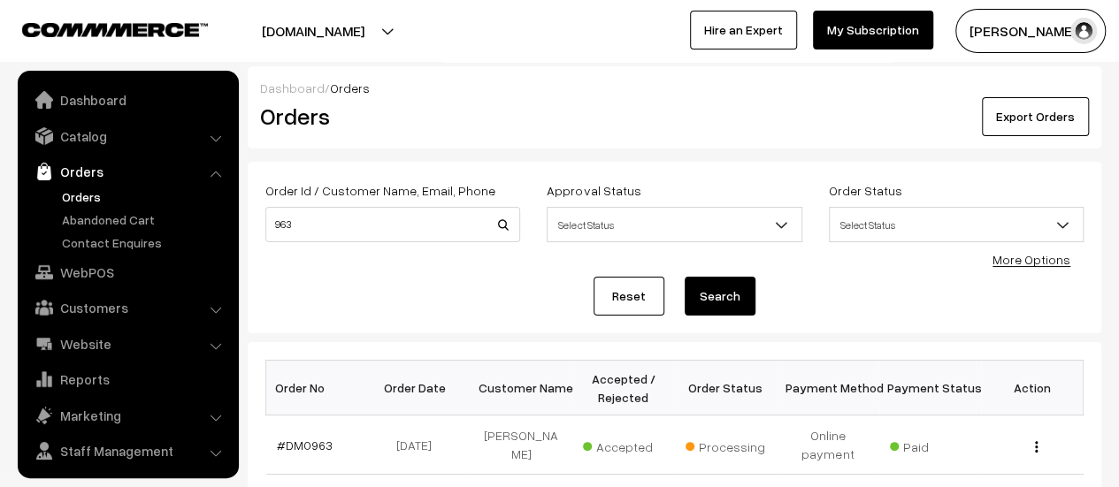
scroll to position [41, 0]
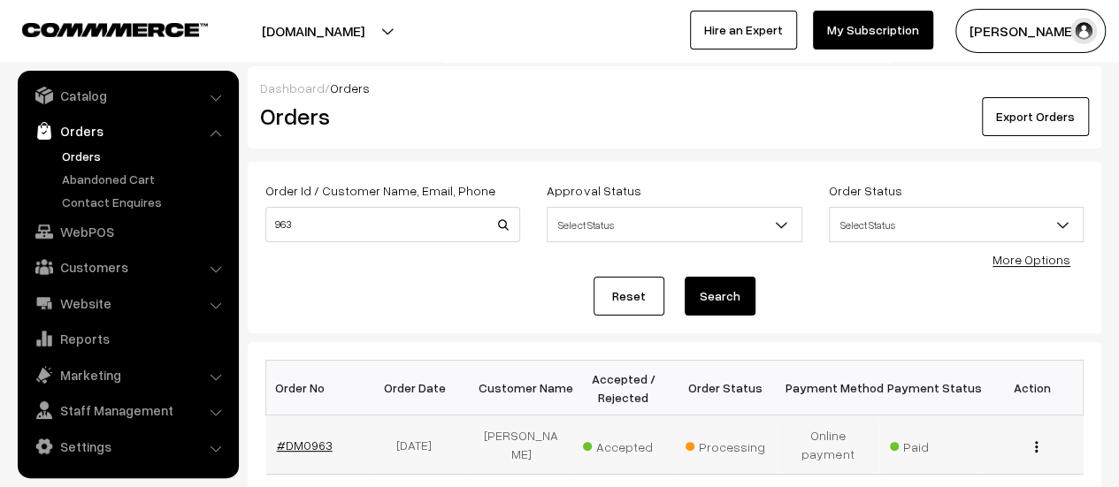
click at [316, 442] on link "#DM0963" at bounding box center [305, 445] width 56 height 15
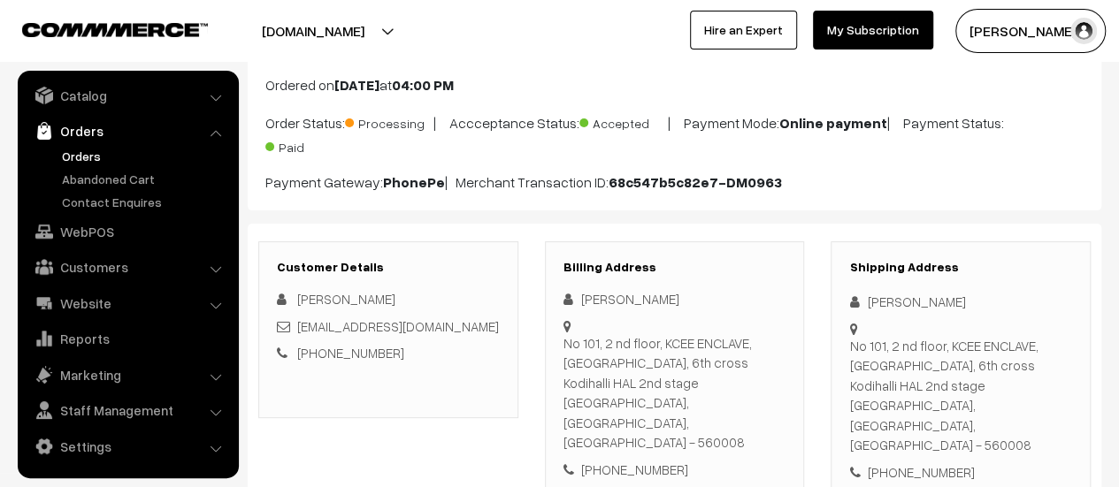
scroll to position [110, 0]
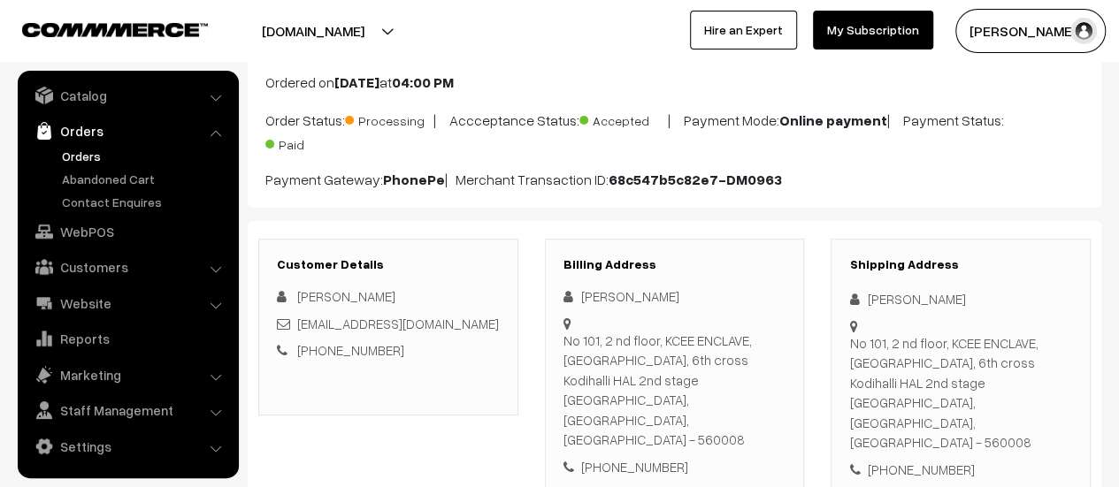
drag, startPoint x: 564, startPoint y: 337, endPoint x: 767, endPoint y: 376, distance: 207.2
click at [767, 376] on div "[STREET_ADDRESS]" at bounding box center [675, 390] width 223 height 119
copy div "[STREET_ADDRESS]"
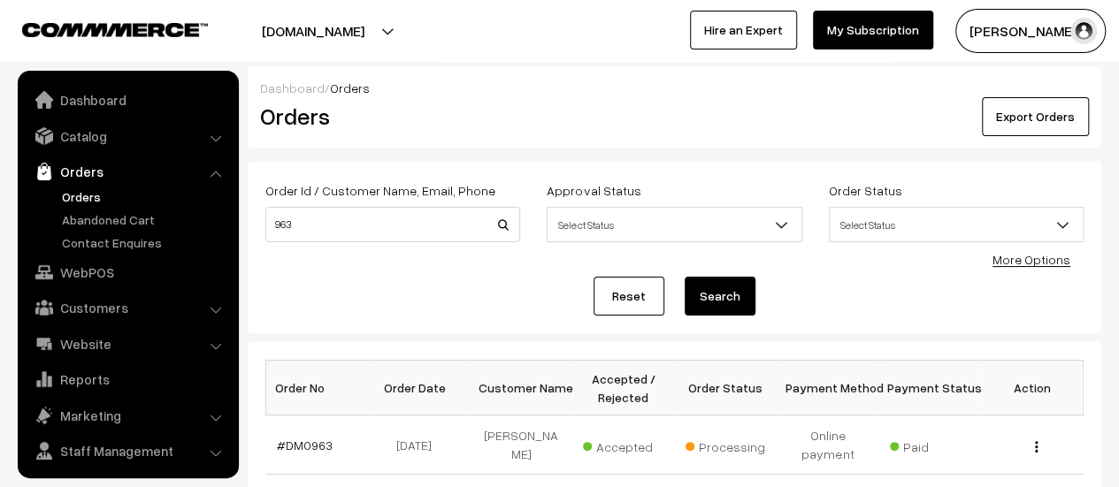
scroll to position [41, 0]
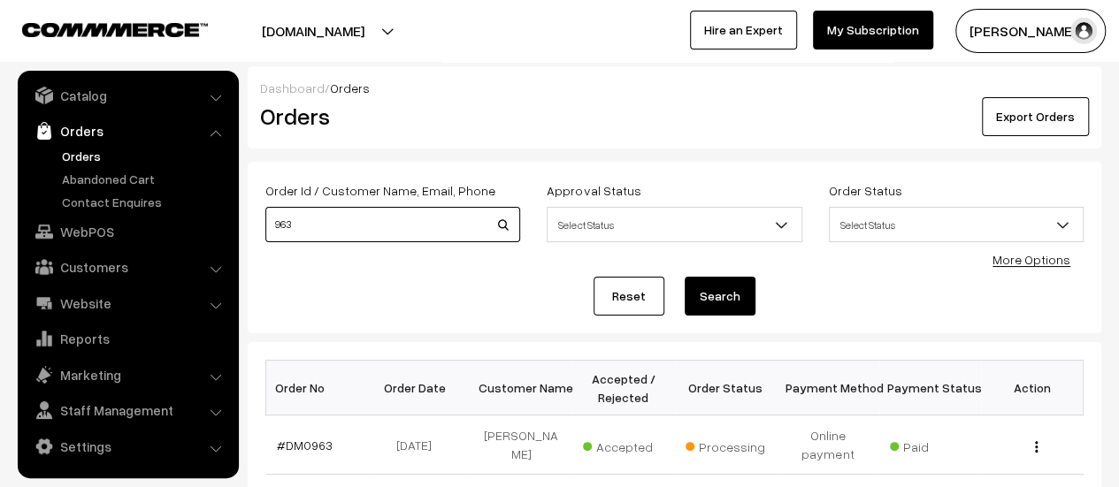
click at [322, 213] on input "963" at bounding box center [392, 224] width 255 height 35
type input "977"
click at [685, 277] on button "Search" at bounding box center [720, 296] width 71 height 39
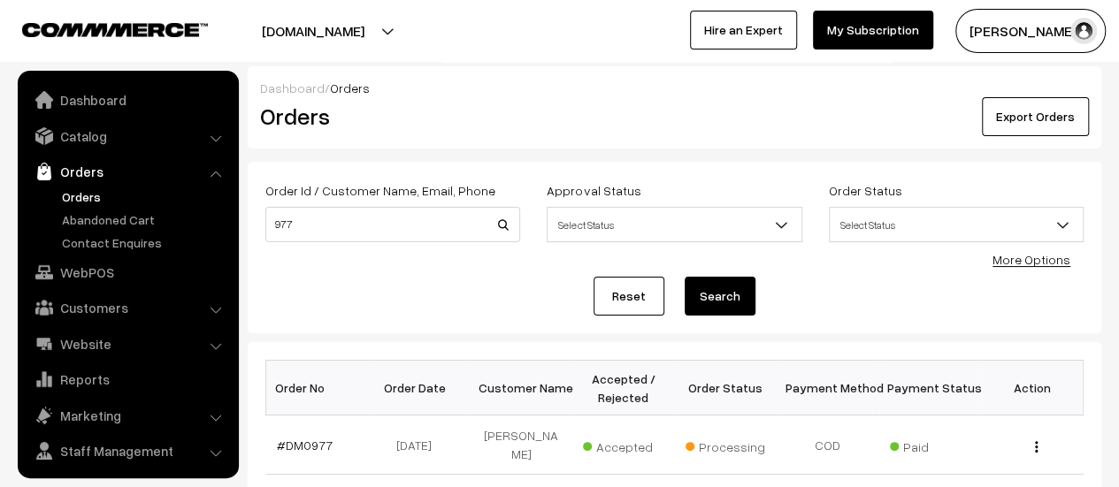
scroll to position [41, 0]
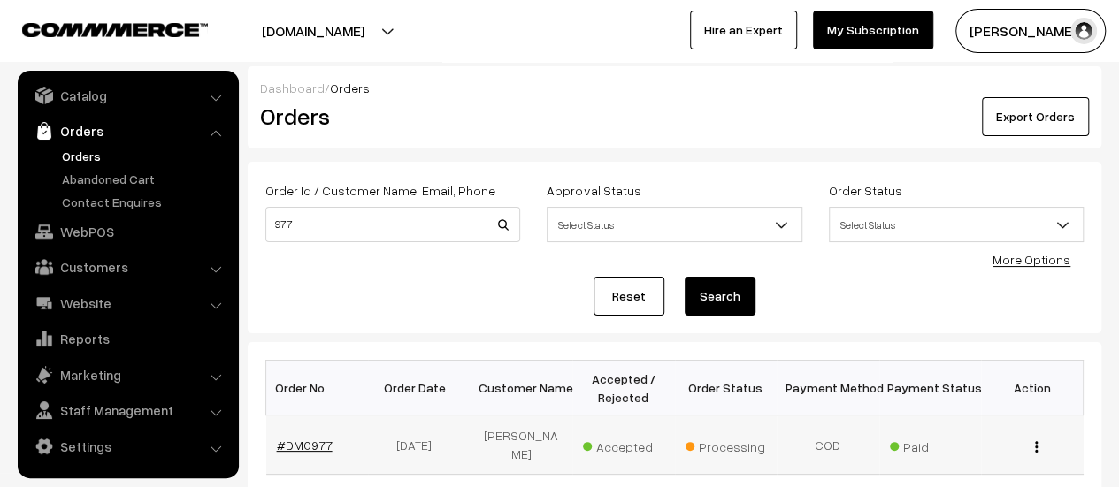
click at [308, 440] on link "#DM0977" at bounding box center [305, 445] width 56 height 15
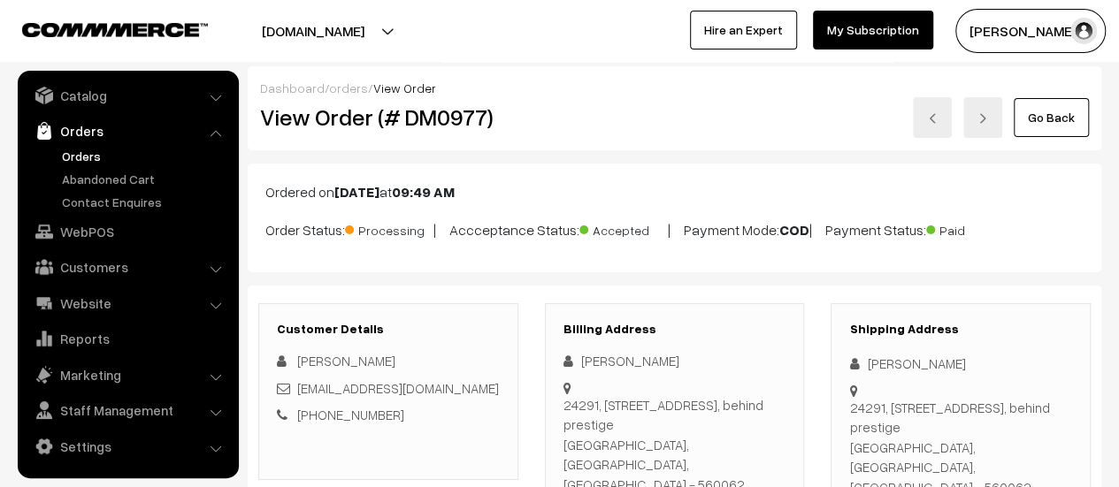
scroll to position [65, 0]
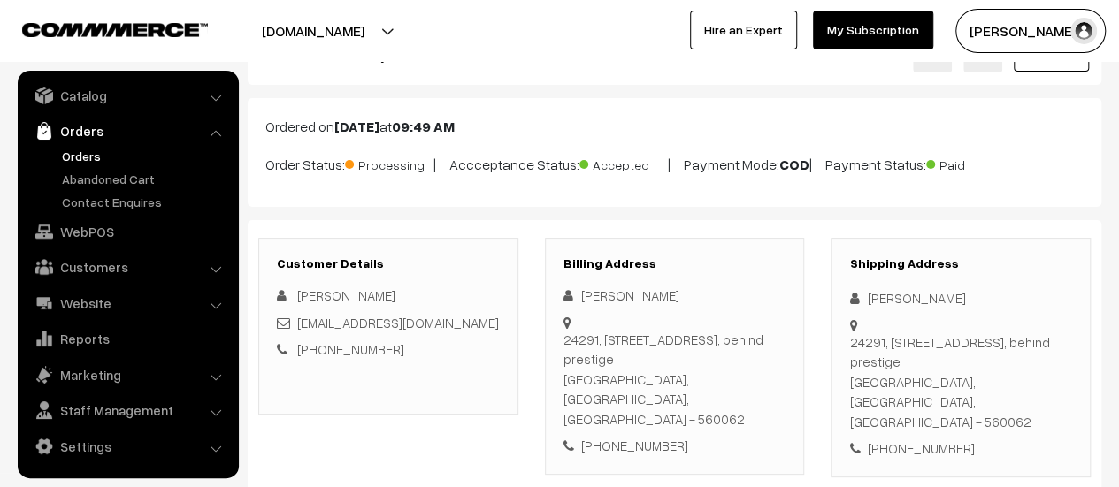
drag, startPoint x: 564, startPoint y: 336, endPoint x: 759, endPoint y: 397, distance: 204.0
click at [759, 397] on div "[STREET_ADDRESS]" at bounding box center [675, 380] width 223 height 100
copy div "[STREET_ADDRESS]"
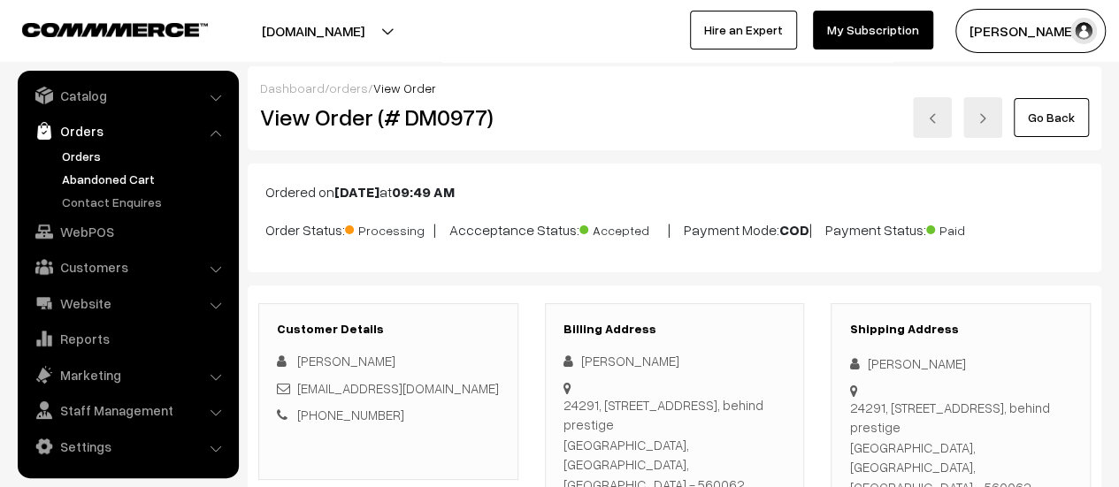
click at [113, 181] on link "Abandoned Cart" at bounding box center [145, 179] width 175 height 19
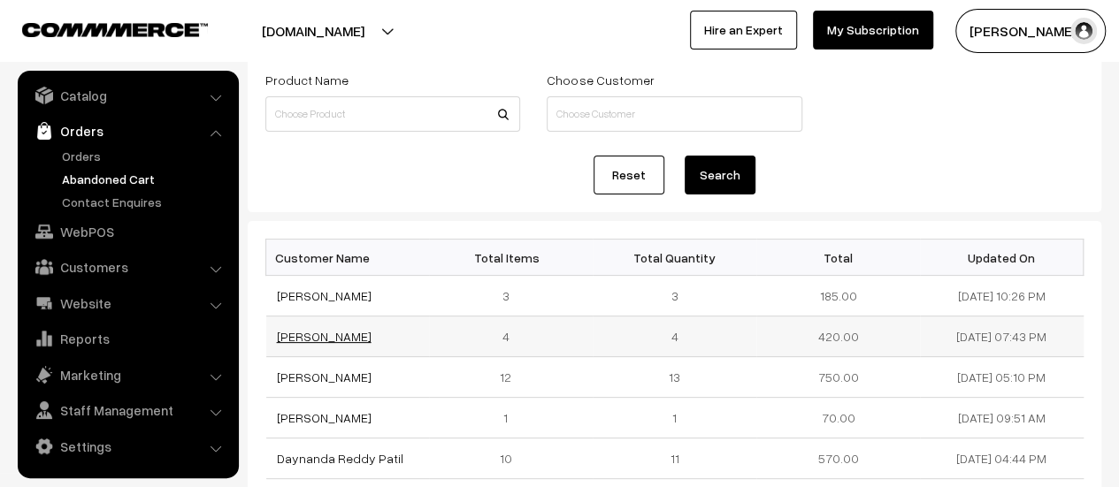
scroll to position [109, 0]
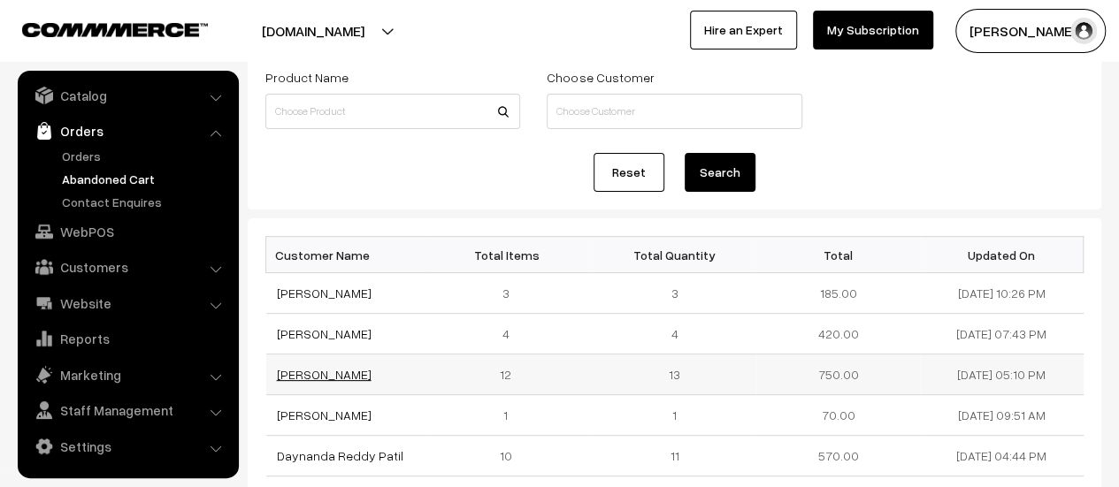
drag, startPoint x: 369, startPoint y: 372, endPoint x: 278, endPoint y: 367, distance: 91.3
click at [278, 367] on td "[PERSON_NAME]" at bounding box center [348, 375] width 164 height 41
copy link "[PERSON_NAME]"
click at [326, 371] on link "[PERSON_NAME]" at bounding box center [324, 374] width 95 height 15
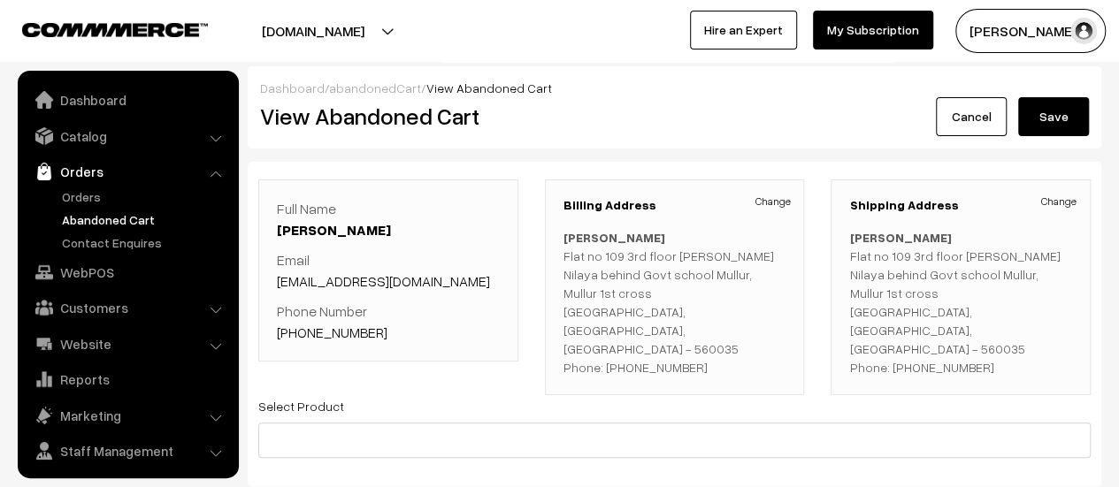
scroll to position [41, 0]
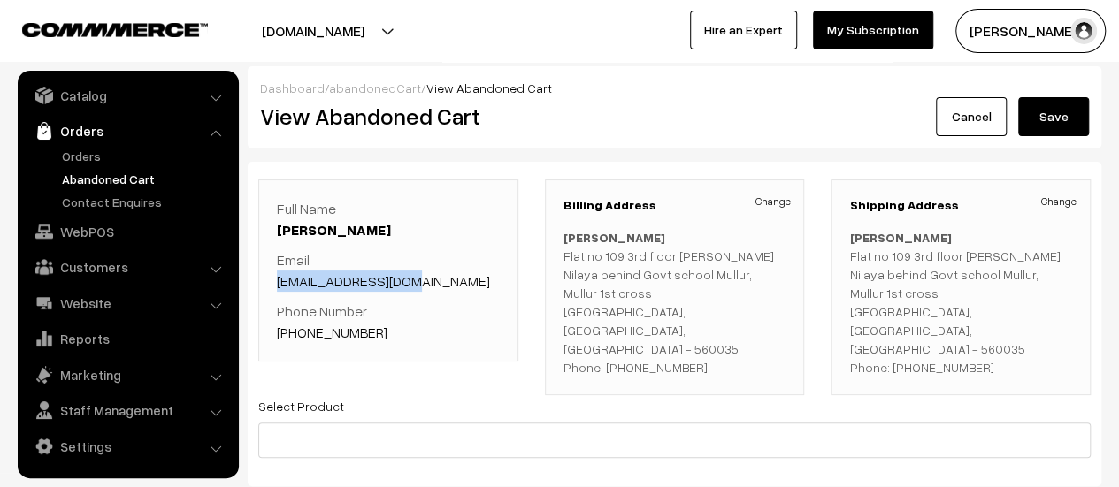
click at [274, 280] on div "Full Name Laxmikant Karwa Email sischweet@gmail.com Phone Number +91 9028834158" at bounding box center [388, 271] width 260 height 182
copy link "sischweet@gmail.com"
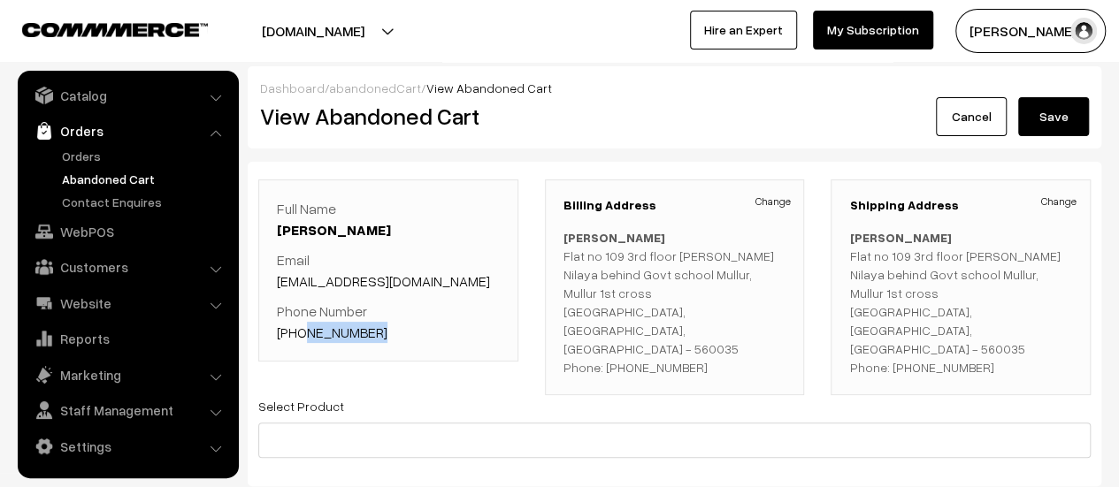
drag, startPoint x: 376, startPoint y: 332, endPoint x: 302, endPoint y: 332, distance: 74.3
click at [302, 332] on p "Phone Number +91 9028834158" at bounding box center [388, 322] width 223 height 42
copy link "9028834158"
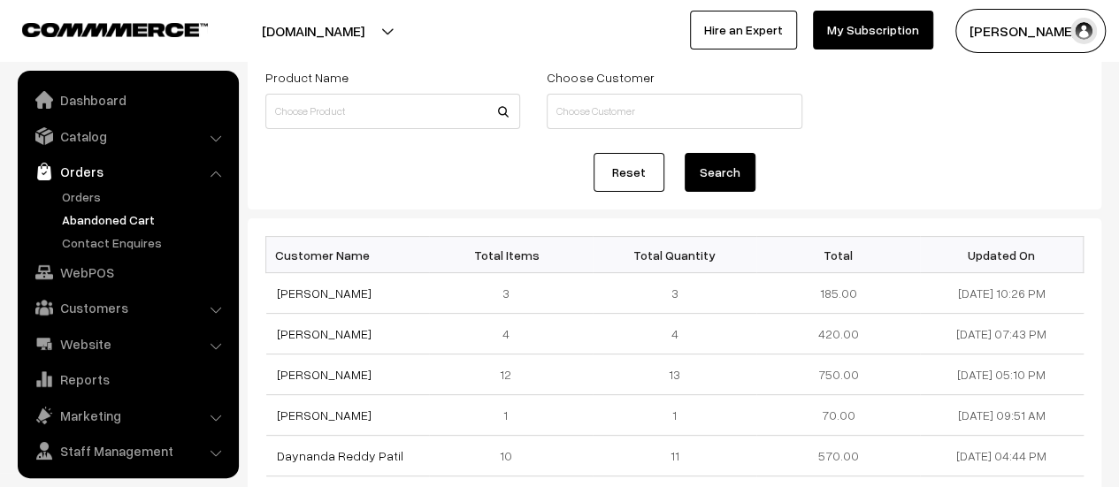
scroll to position [41, 0]
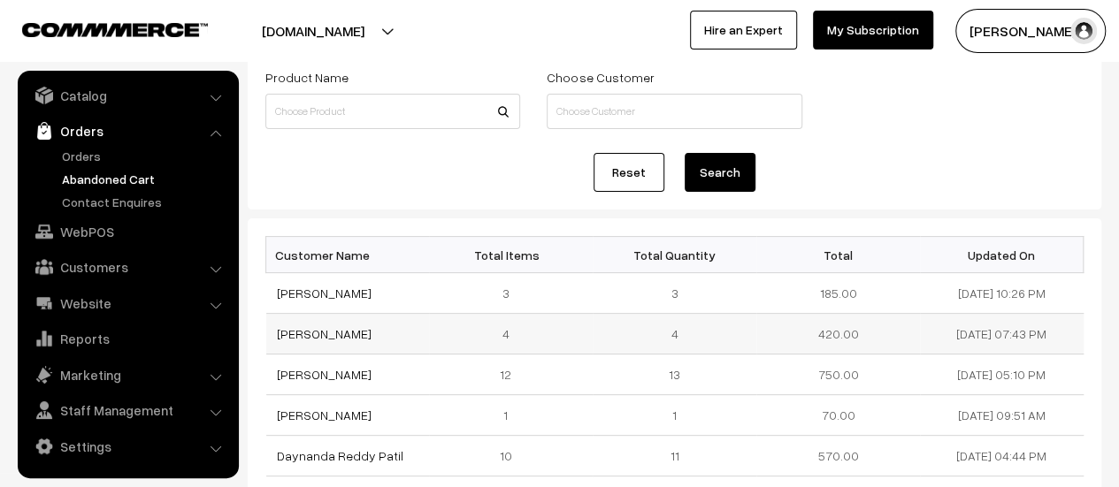
drag, startPoint x: 339, startPoint y: 334, endPoint x: 271, endPoint y: 334, distance: 68.1
click at [271, 334] on td "Srikantha S" at bounding box center [348, 334] width 164 height 41
copy link "Srikantha S"
click at [320, 328] on link "Srikantha S" at bounding box center [324, 333] width 95 height 15
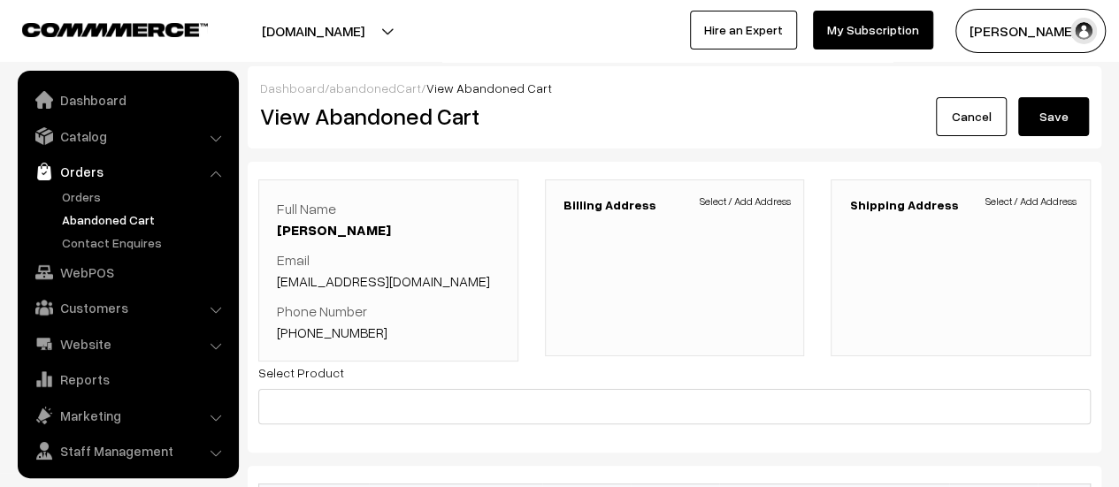
scroll to position [41, 0]
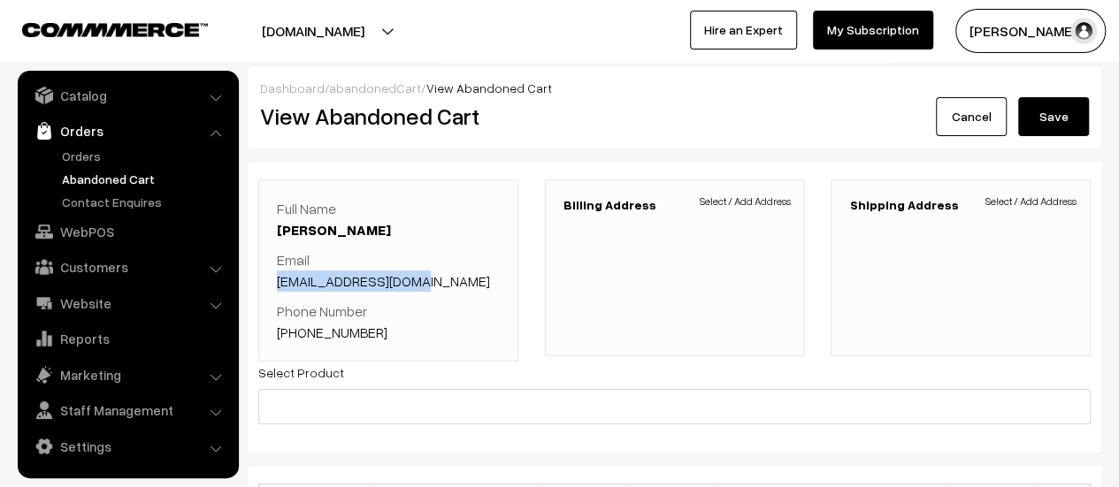
drag, startPoint x: 430, startPoint y: 281, endPoint x: 280, endPoint y: 284, distance: 150.4
click at [280, 284] on p "Email gowkantha2@gmail.com" at bounding box center [388, 270] width 223 height 42
copy link "gowkantha2@gmail.com"
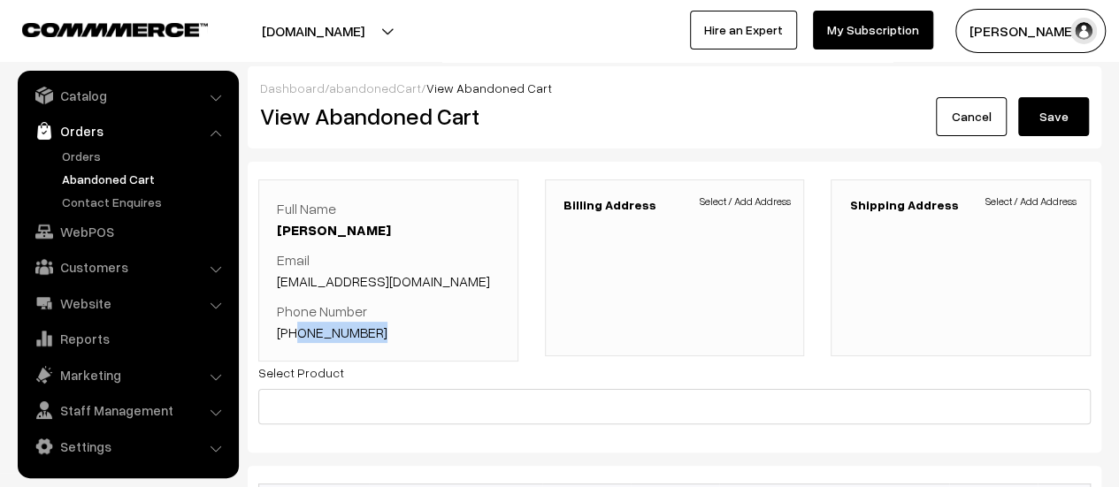
drag, startPoint x: 387, startPoint y: 327, endPoint x: 297, endPoint y: 332, distance: 90.3
click at [297, 332] on p "Phone Number +91 7975980566" at bounding box center [388, 322] width 223 height 42
copy link "7975980566"
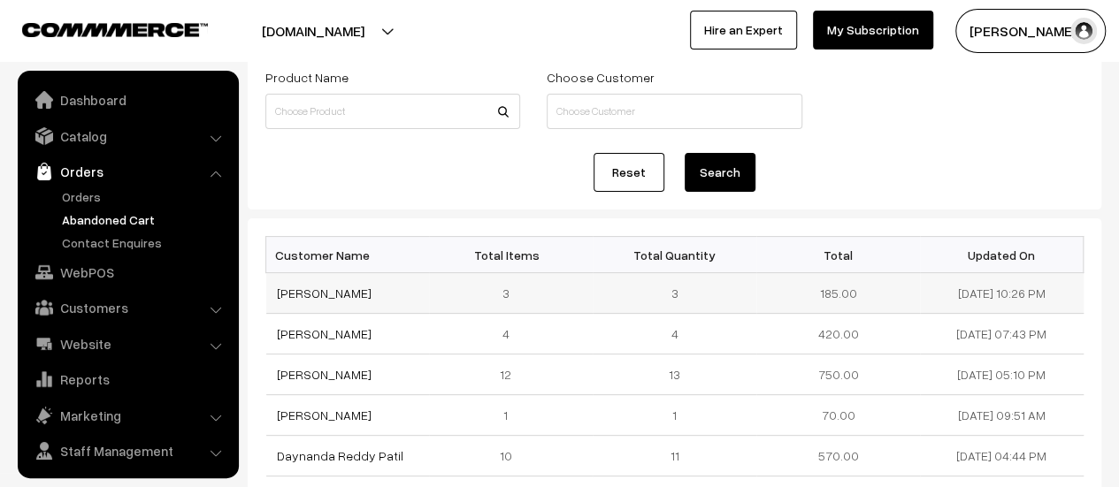
scroll to position [41, 0]
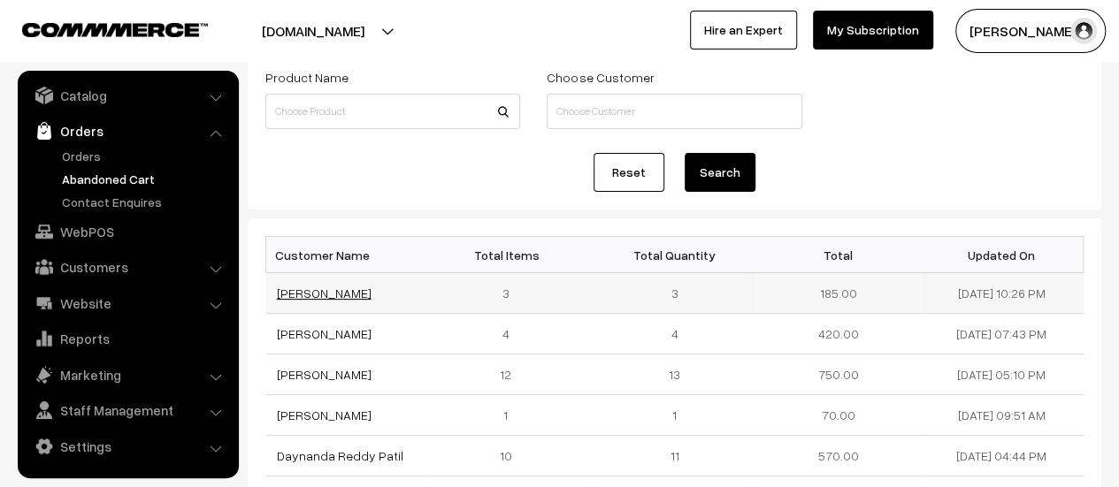
drag, startPoint x: 343, startPoint y: 290, endPoint x: 276, endPoint y: 288, distance: 67.3
click at [276, 288] on td "[PERSON_NAME]" at bounding box center [348, 293] width 164 height 41
copy link "[PERSON_NAME]"
click at [296, 294] on link "[PERSON_NAME]" at bounding box center [324, 293] width 95 height 15
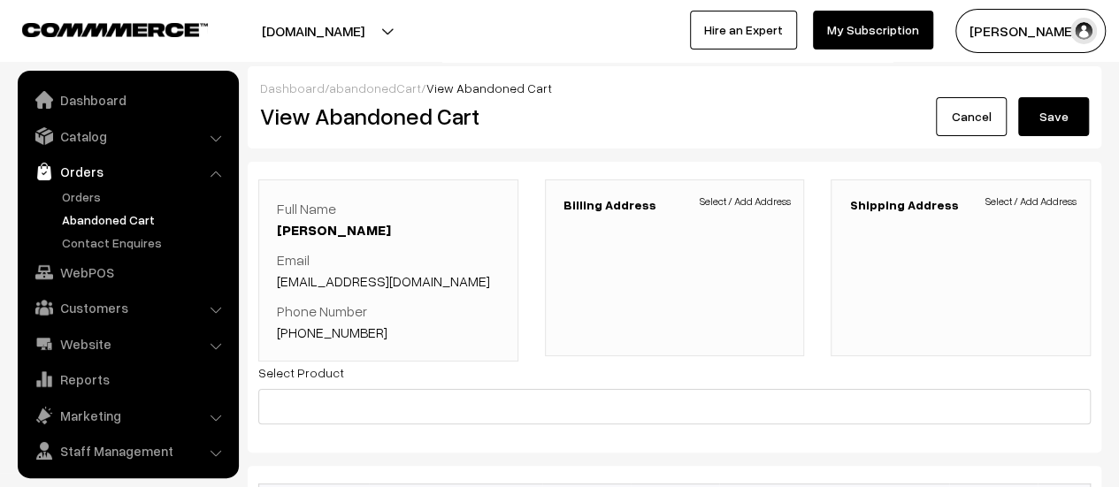
scroll to position [41, 0]
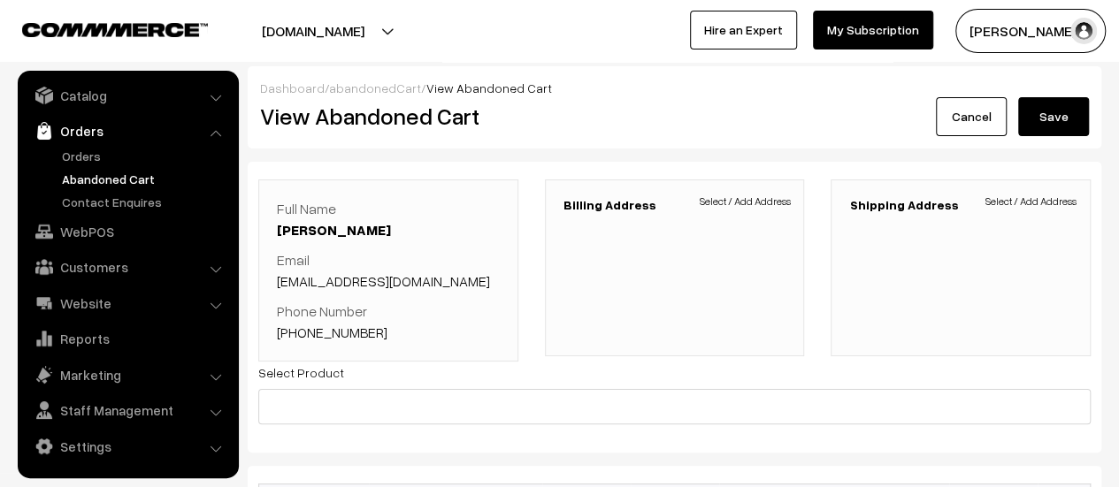
drag, startPoint x: 474, startPoint y: 277, endPoint x: 278, endPoint y: 280, distance: 196.4
click at [278, 280] on p "Email [EMAIL_ADDRESS][DOMAIN_NAME]" at bounding box center [388, 270] width 223 height 42
copy link "[EMAIL_ADDRESS][DOMAIN_NAME]"
drag, startPoint x: 378, startPoint y: 332, endPoint x: 302, endPoint y: 330, distance: 76.1
click at [302, 330] on p "Phone Number [PHONE_NUMBER]" at bounding box center [388, 322] width 223 height 42
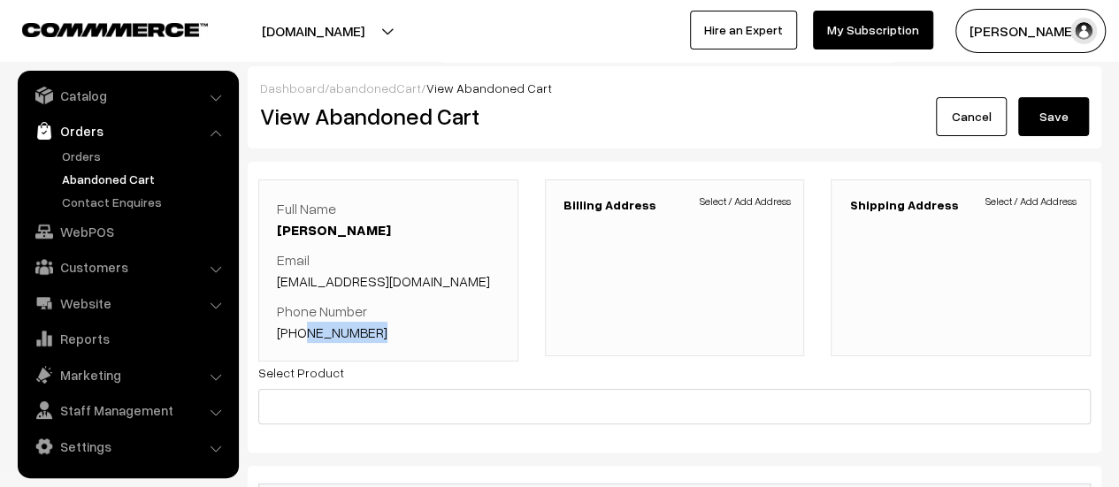
copy link "7676681590"
click at [111, 203] on link "Contact Enquires" at bounding box center [145, 202] width 175 height 19
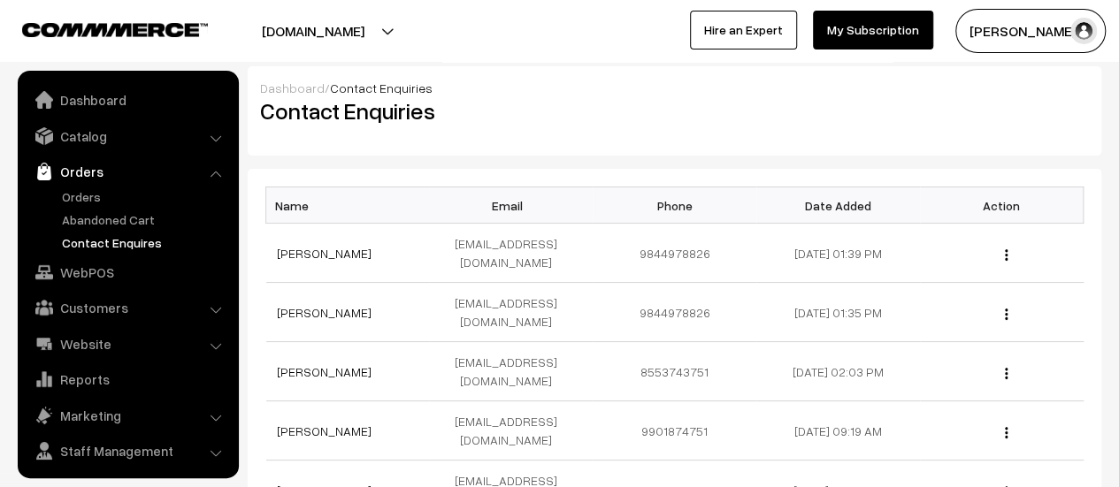
scroll to position [41, 0]
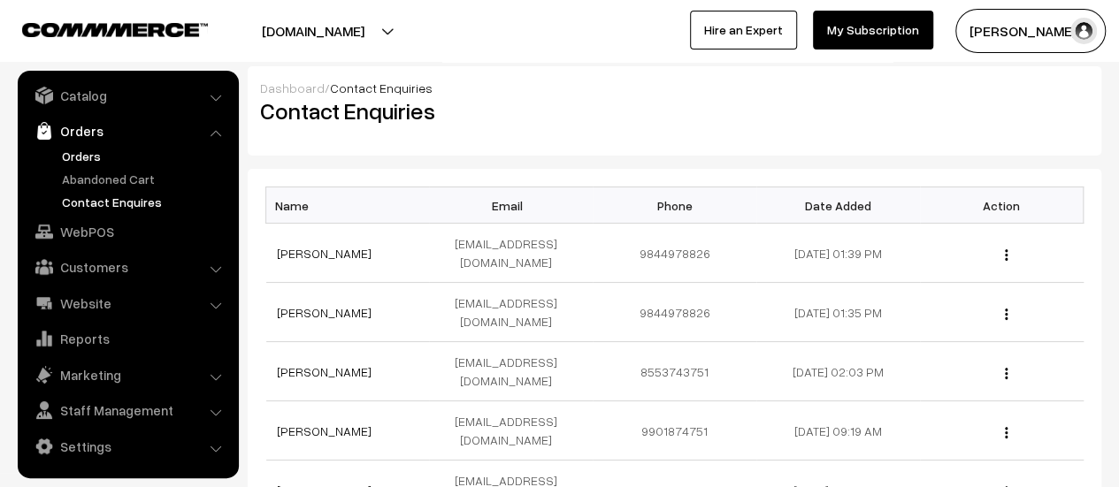
click at [72, 156] on link "Orders" at bounding box center [145, 156] width 175 height 19
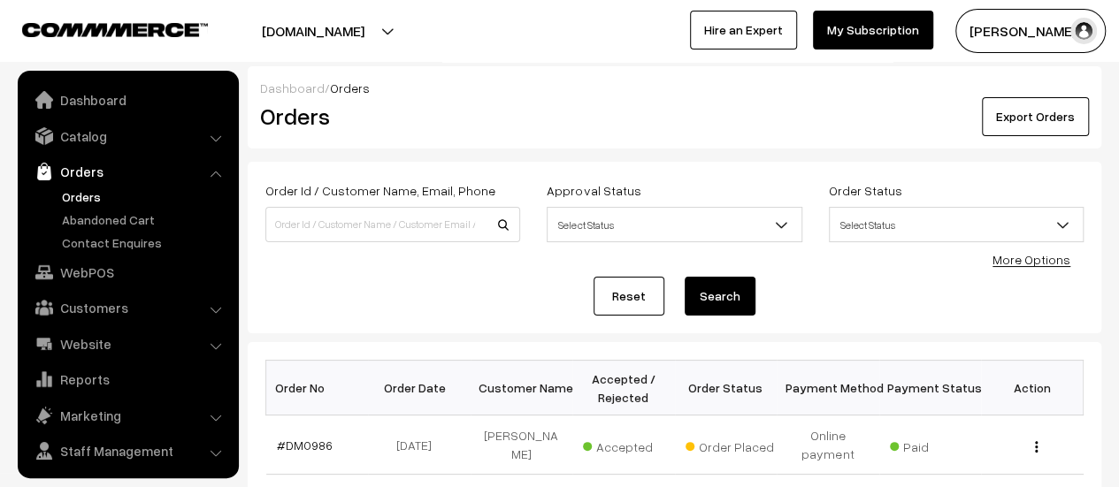
scroll to position [41, 0]
